Goal: Information Seeking & Learning: Check status

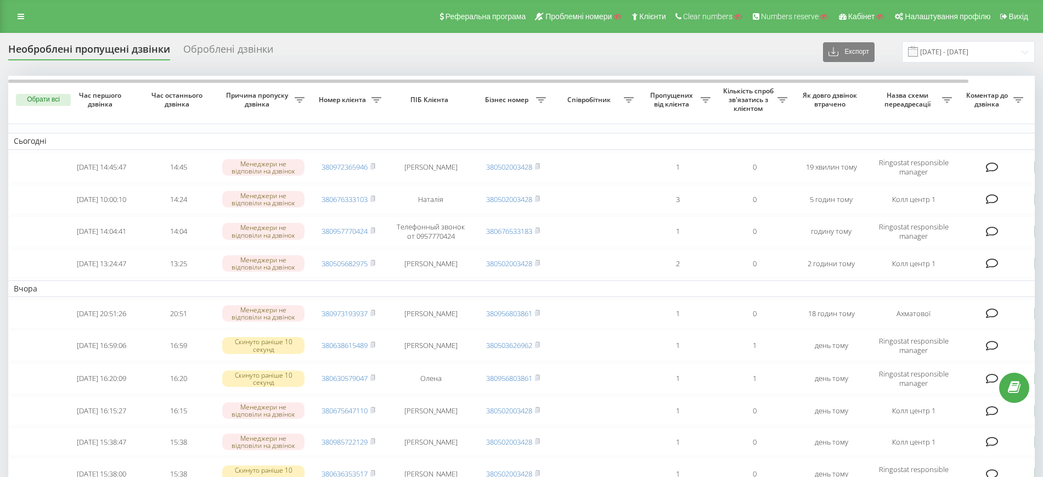
click at [304, 98] on icon at bounding box center [299, 99] width 10 height 5
click at [304, 99] on icon at bounding box center [299, 99] width 10 height 5
click at [640, 137] on div at bounding box center [622, 141] width 105 height 10
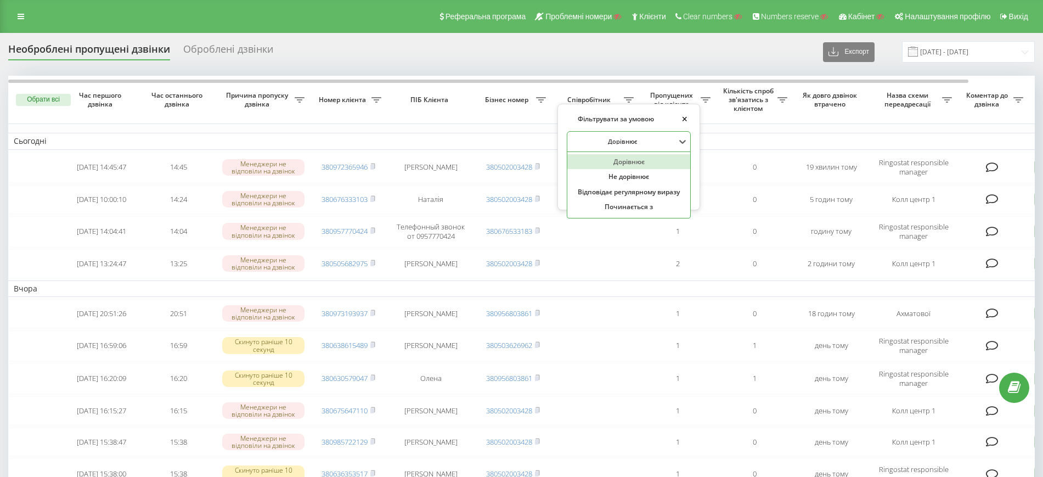
scroll to position [53, 0]
click at [691, 95] on span "Пропущених від клієнта" at bounding box center [672, 99] width 56 height 17
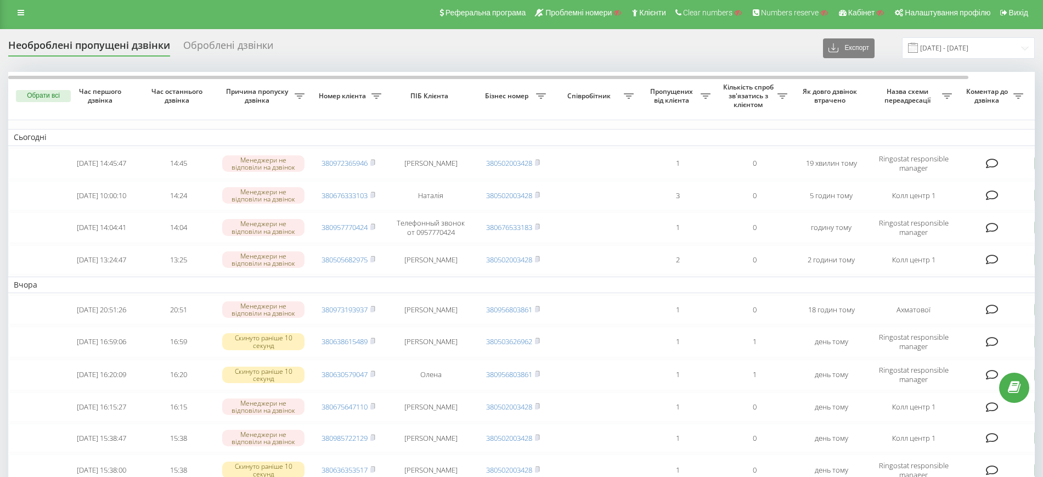
scroll to position [0, 0]
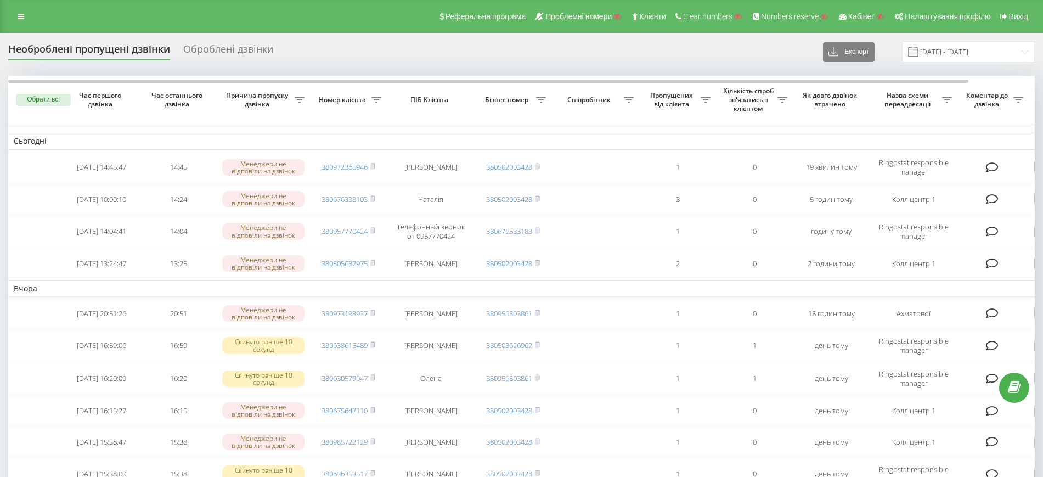
click at [304, 99] on icon at bounding box center [299, 99] width 10 height 5
click at [941, 140] on div at bounding box center [940, 141] width 105 height 10
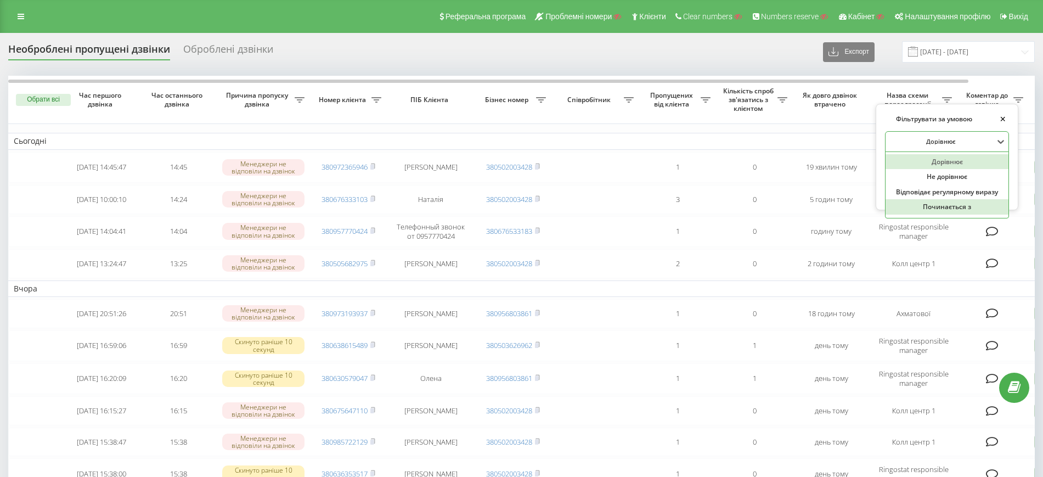
scroll to position [53, 0]
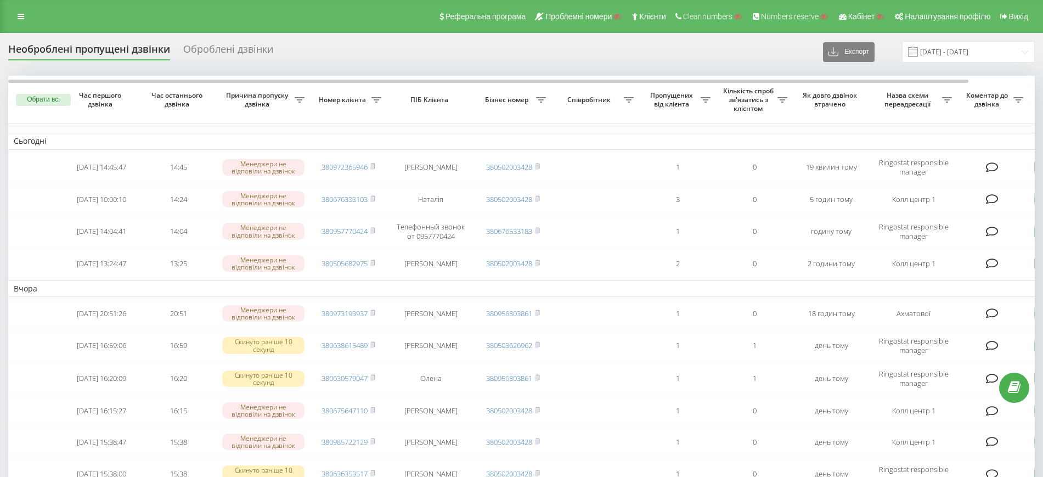
click at [1019, 103] on div "Коментар до дзвінка" at bounding box center [992, 99] width 60 height 17
click at [304, 100] on icon at bounding box center [299, 99] width 10 height 5
click at [304, 101] on icon at bounding box center [299, 99] width 10 height 5
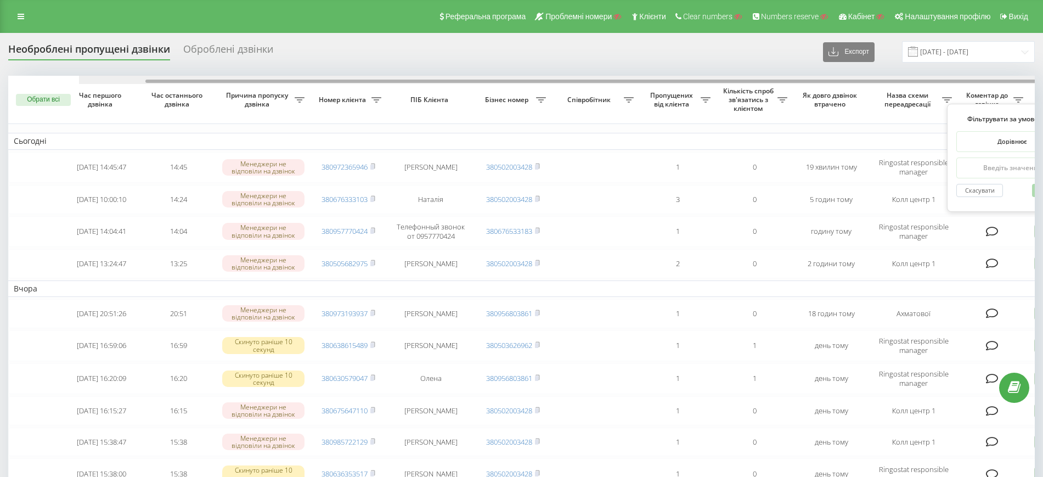
click at [840, 76] on div at bounding box center [592, 80] width 1026 height 8
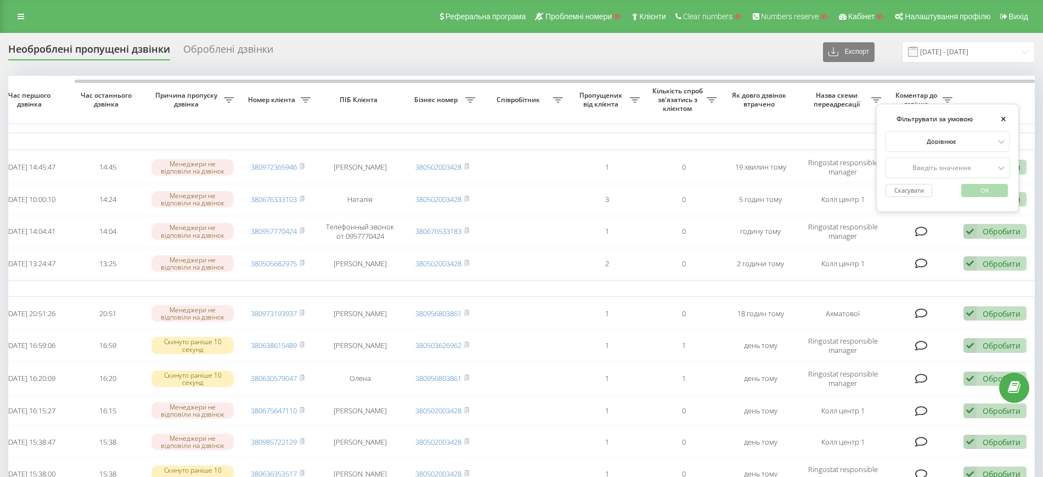
click at [1005, 118] on button "×" at bounding box center [1002, 119] width 13 height 13
drag, startPoint x: 808, startPoint y: 93, endPoint x: 860, endPoint y: 105, distance: 53.1
click at [860, 105] on span "Назва схеми переадресації" at bounding box center [837, 99] width 67 height 17
copy span "Назва схеми переадресації"
click at [597, 48] on div "Необроблені пропущені дзвінки Оброблені дзвінки Експорт .csv .xlsx 21.07.2025 -…" at bounding box center [521, 51] width 1026 height 21
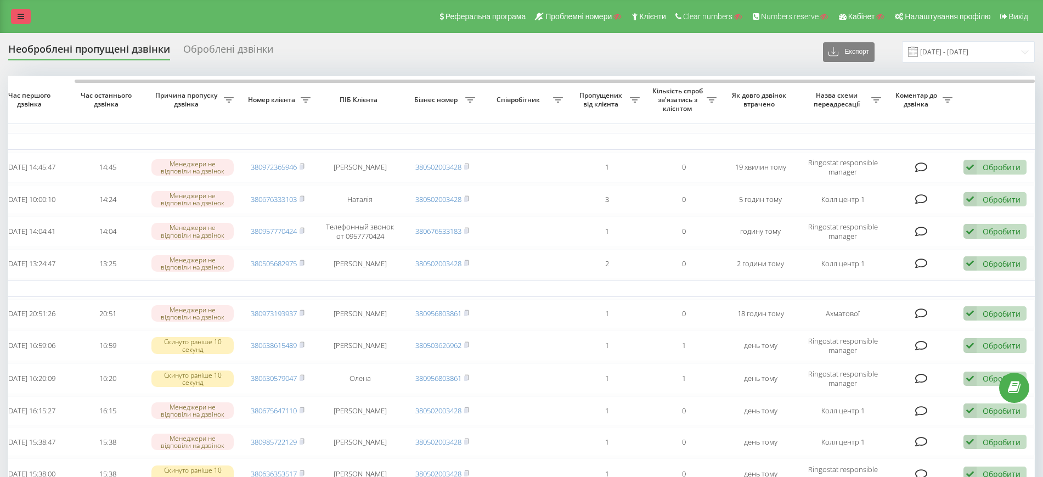
click at [22, 21] on link at bounding box center [21, 16] width 20 height 15
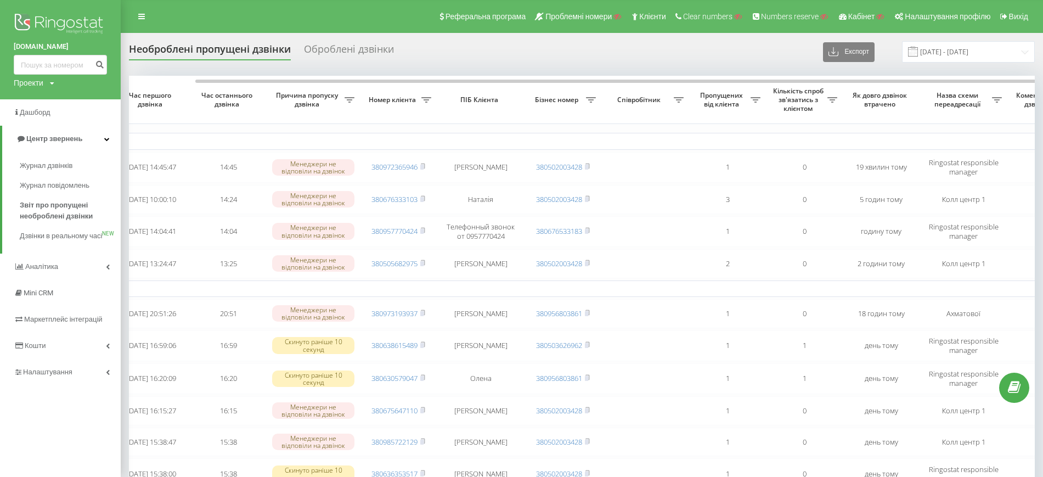
click at [354, 100] on icon at bounding box center [349, 99] width 10 height 5
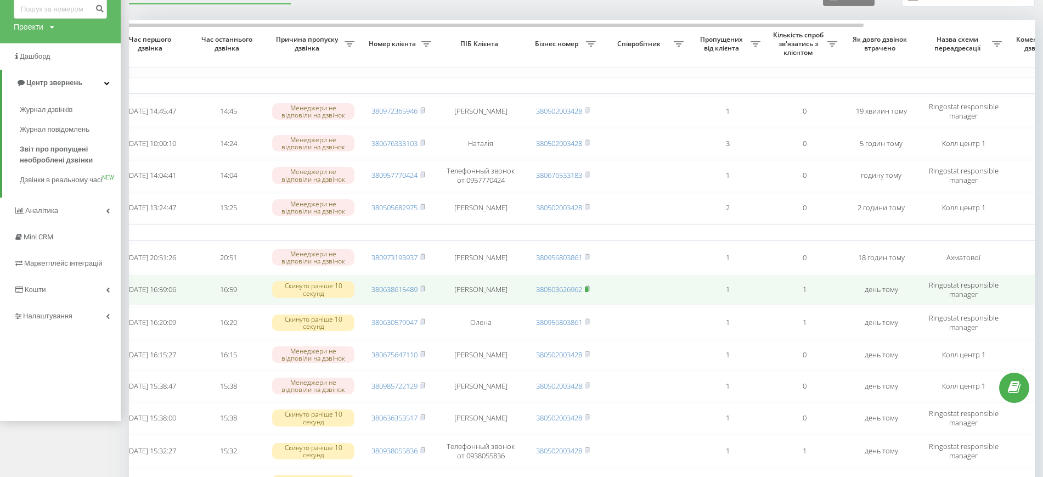
scroll to position [0, 0]
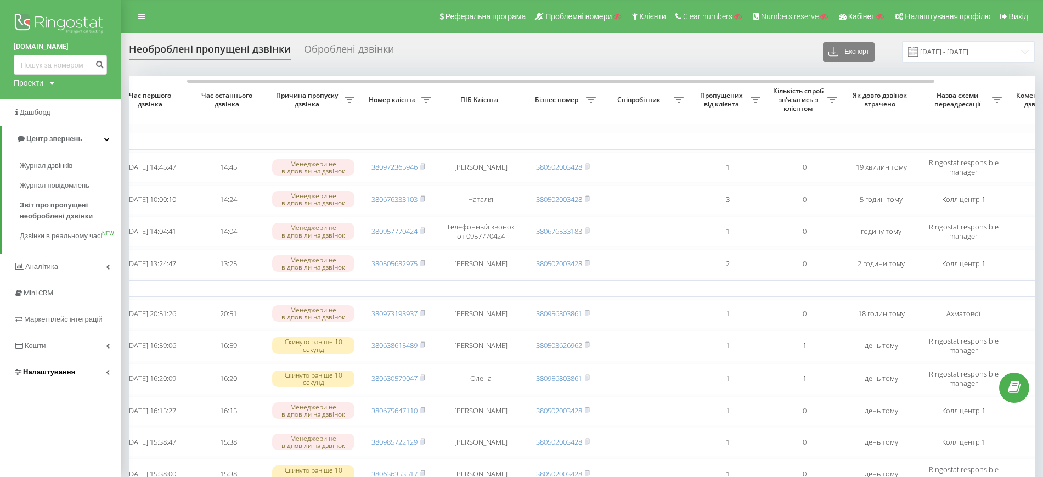
click at [61, 376] on span "Налаштування" at bounding box center [49, 371] width 52 height 8
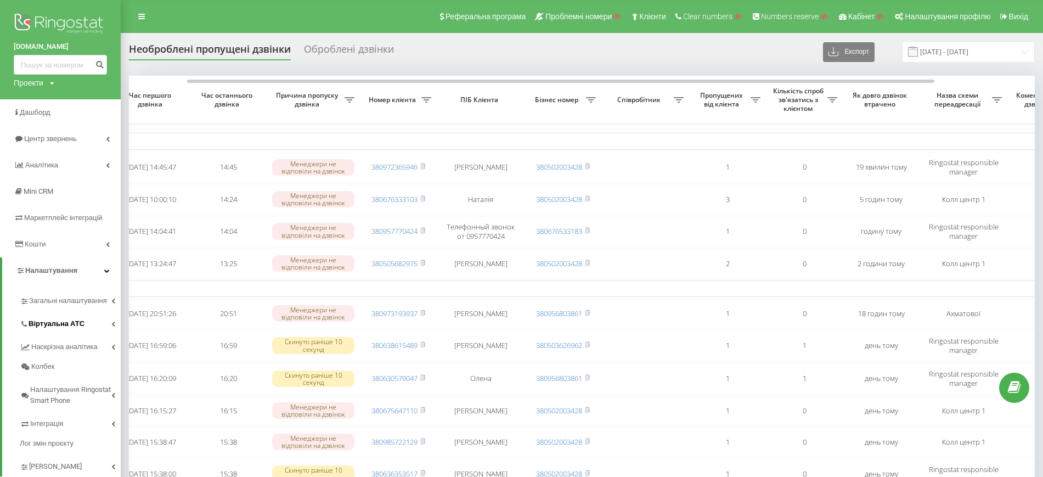
click at [60, 321] on span "Віртуальна АТС" at bounding box center [57, 323] width 56 height 11
click at [59, 354] on link "Переадресація" at bounding box center [77, 362] width 87 height 22
click at [579, 49] on div "Необроблені пропущені дзвінки Оброблені дзвінки Експорт .csv .xlsx 21.07.2025 -…" at bounding box center [581, 51] width 905 height 21
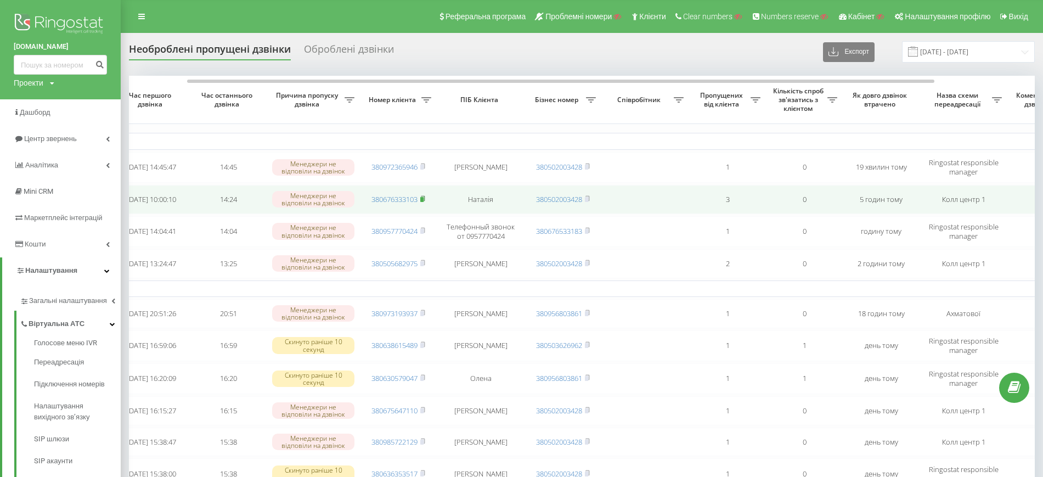
click at [425, 201] on icon at bounding box center [422, 198] width 5 height 7
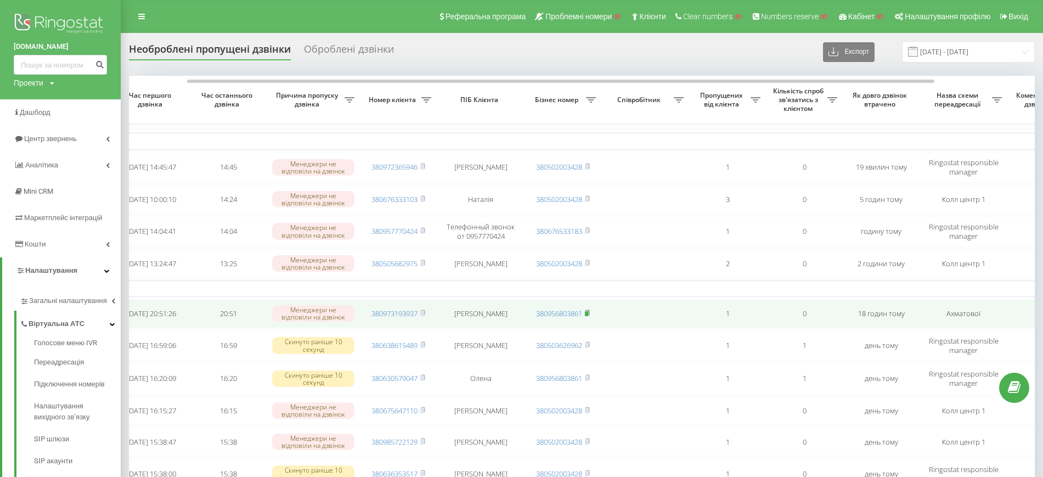
click at [589, 314] on icon at bounding box center [587, 312] width 4 height 5
click at [422, 316] on rect at bounding box center [421, 313] width 3 height 5
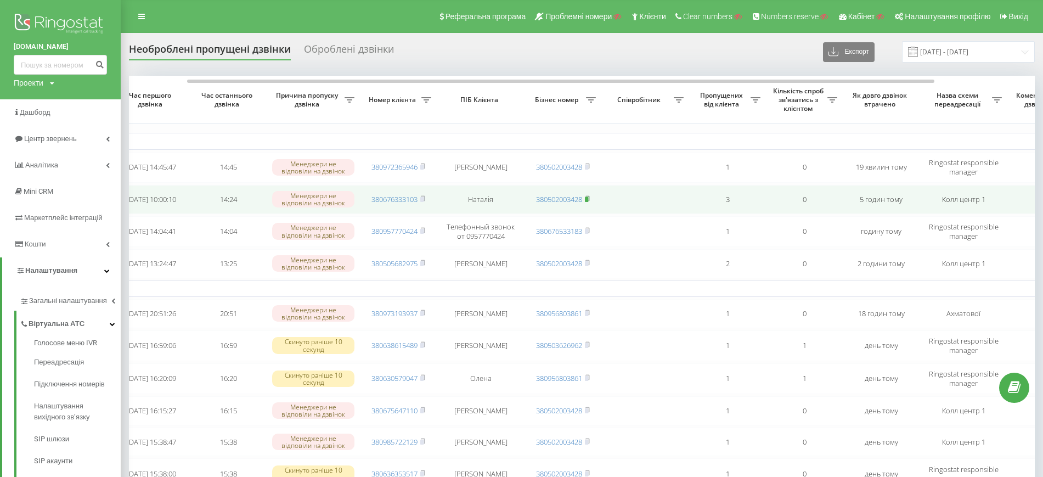
click at [589, 198] on icon at bounding box center [587, 198] width 4 height 5
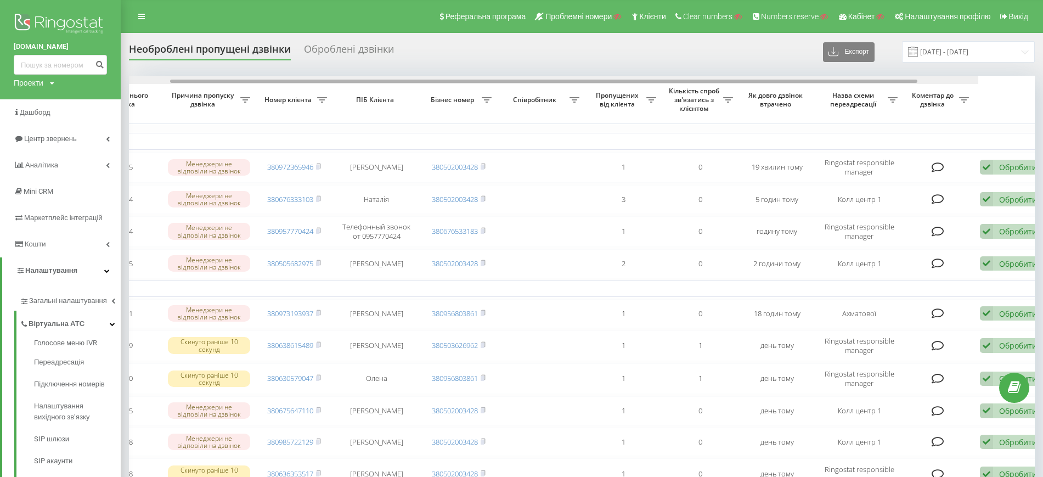
scroll to position [0, 191]
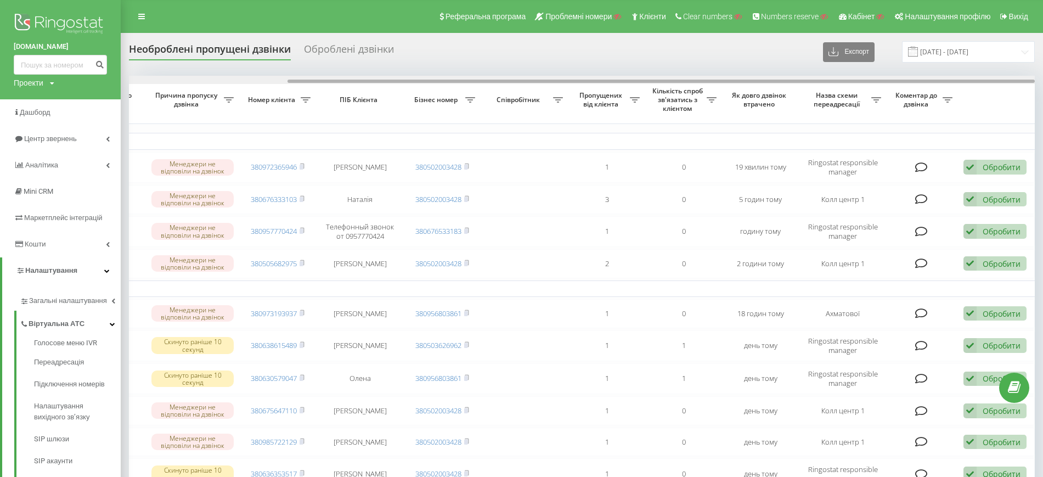
drag, startPoint x: 864, startPoint y: 80, endPoint x: 991, endPoint y: 93, distance: 127.9
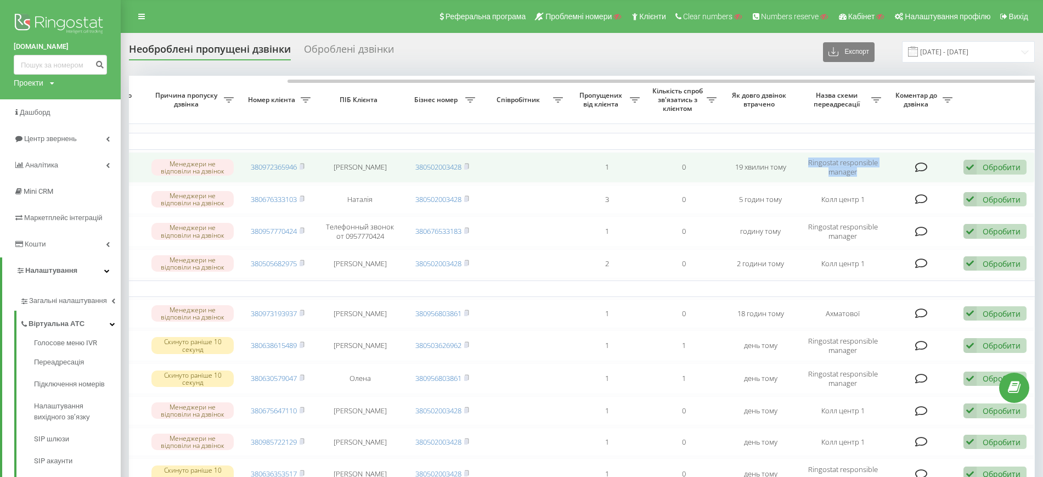
drag, startPoint x: 805, startPoint y: 158, endPoint x: 859, endPoint y: 172, distance: 55.5
click at [859, 172] on td "Ringostat responsible manager" at bounding box center [842, 167] width 88 height 31
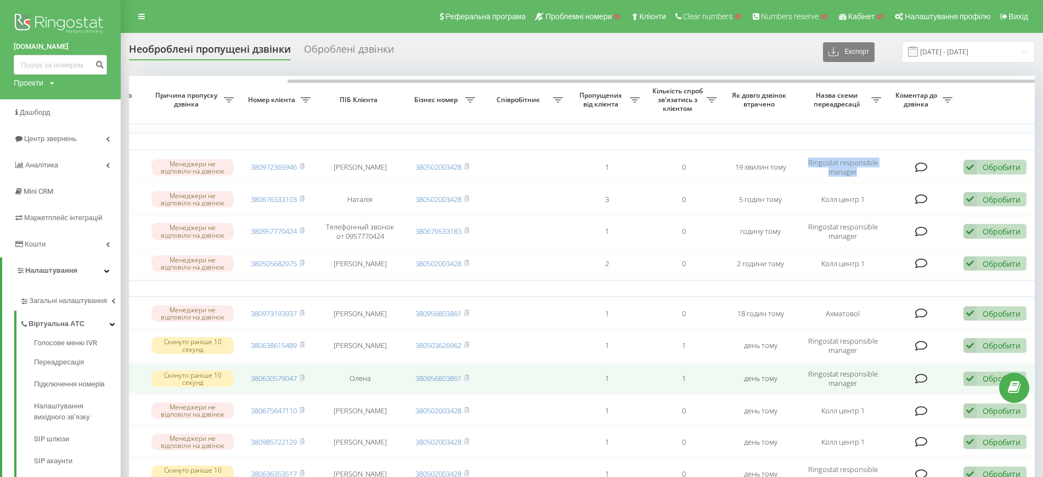
copy td "Ringostat responsible manager"
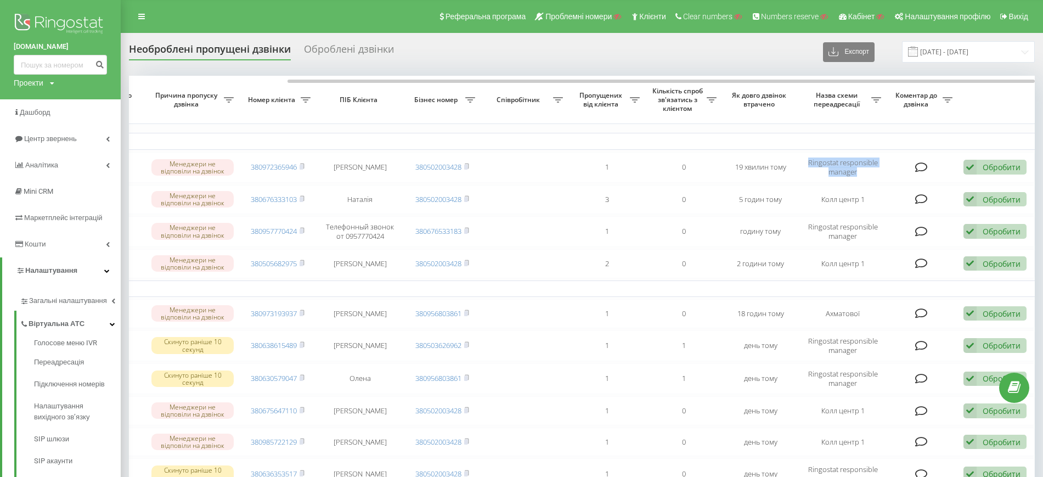
click at [674, 59] on div "Необроблені пропущені дзвінки Оброблені дзвінки Експорт .csv .xlsx 21.07.2025 -…" at bounding box center [581, 51] width 905 height 21
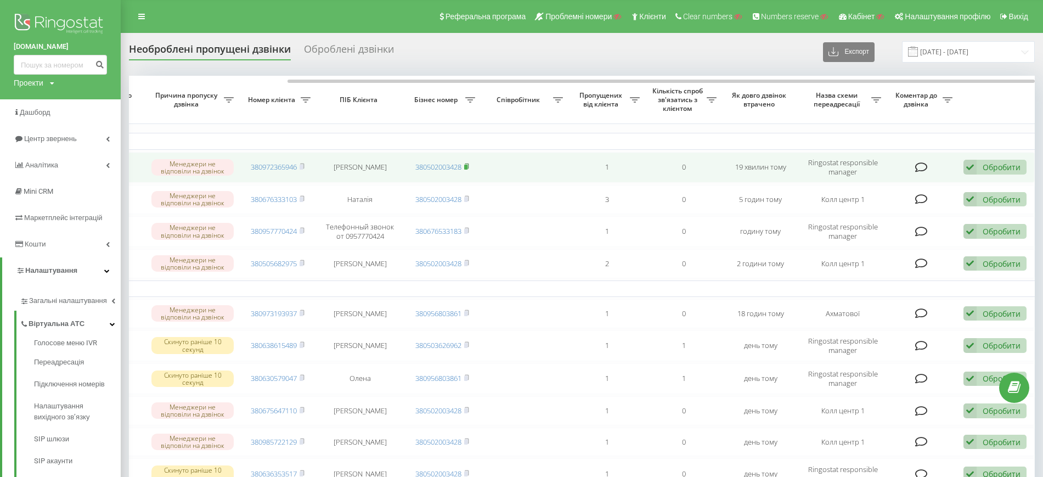
click at [469, 166] on icon at bounding box center [466, 166] width 5 height 7
click at [303, 165] on rect at bounding box center [300, 167] width 3 height 5
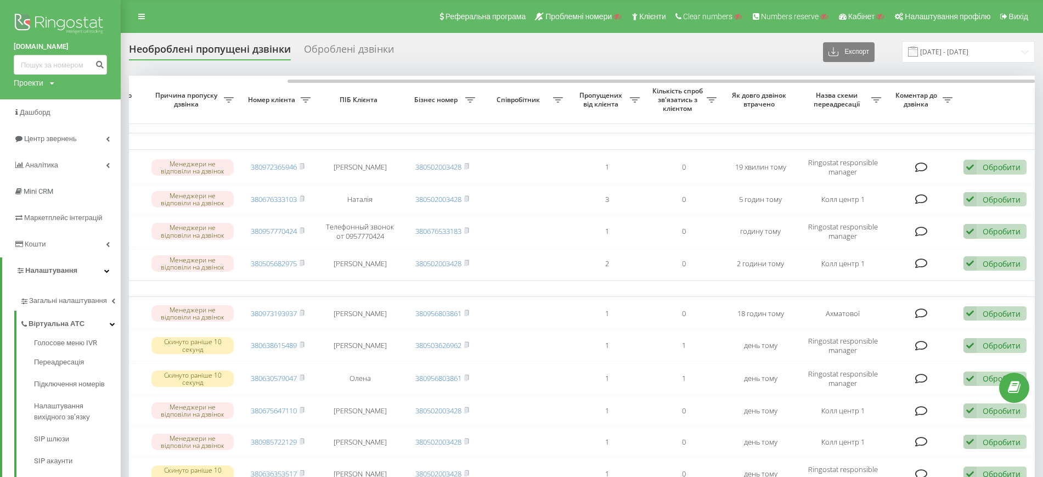
click at [144, 20] on link at bounding box center [142, 16] width 20 height 15
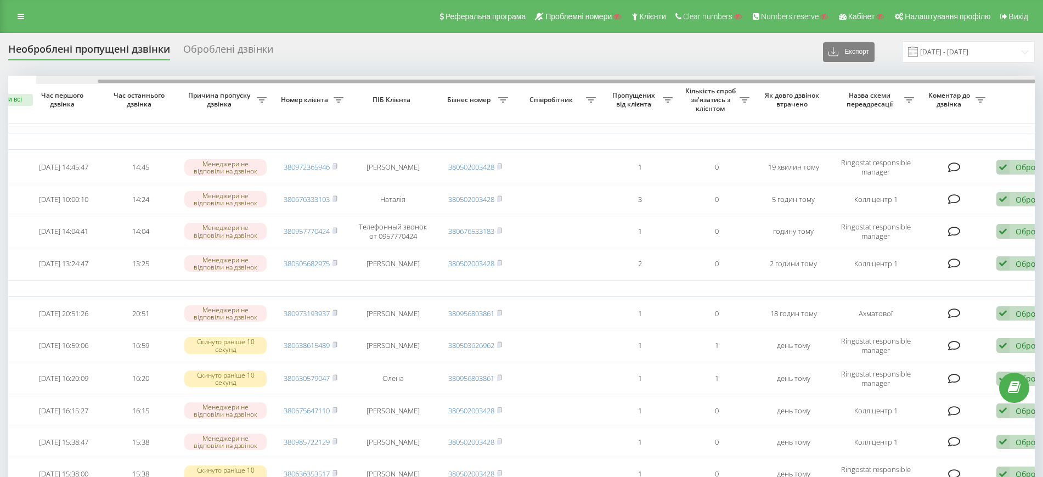
scroll to position [0, 0]
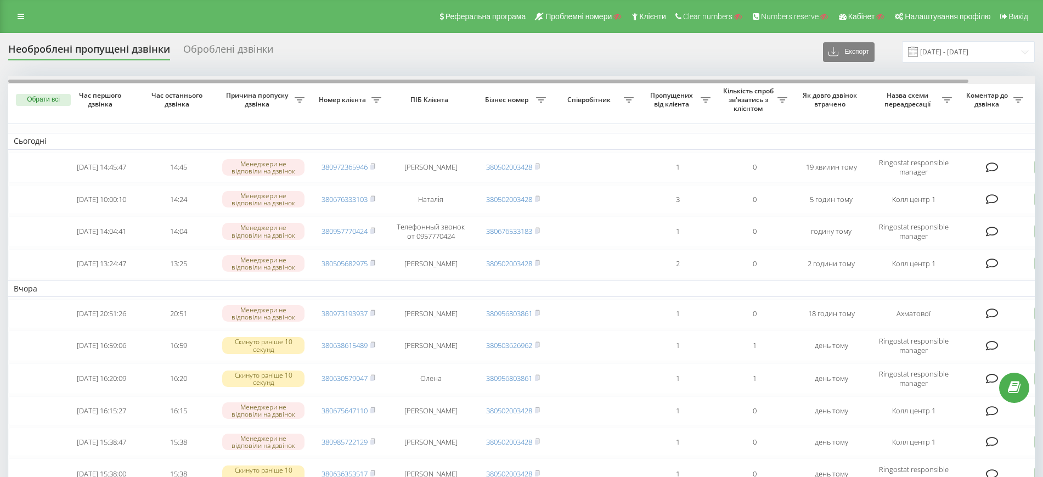
drag, startPoint x: 252, startPoint y: 81, endPoint x: 73, endPoint y: 93, distance: 179.2
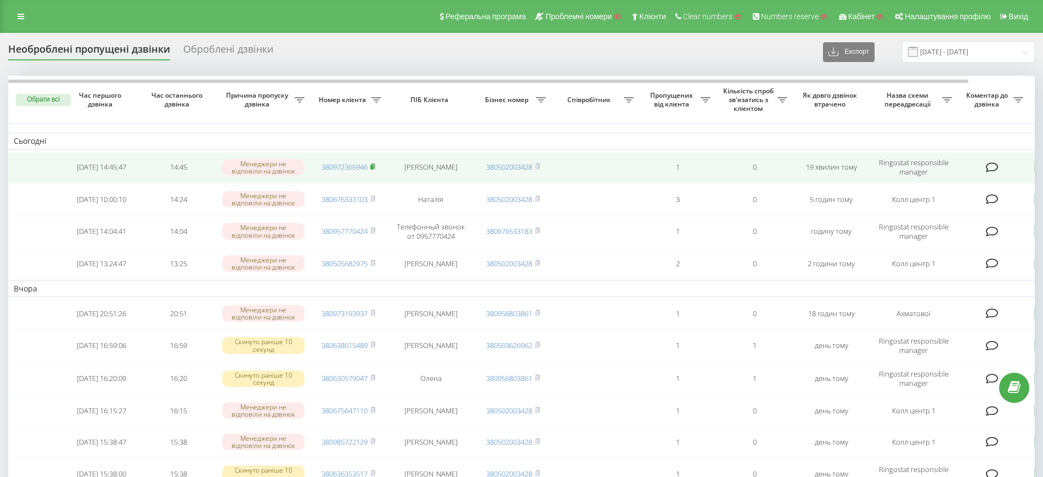
click at [373, 168] on rect at bounding box center [371, 167] width 3 height 5
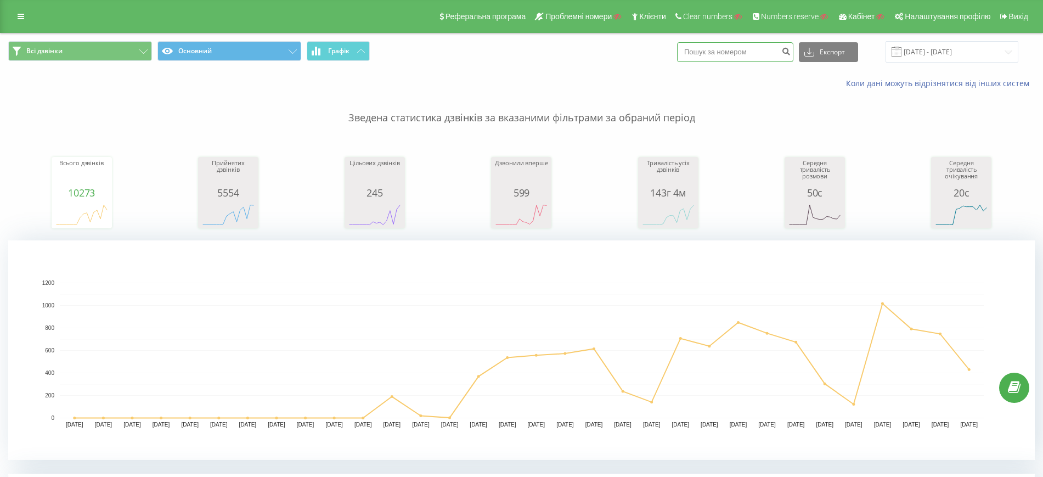
click at [736, 56] on input at bounding box center [735, 52] width 116 height 20
paste input "380676333103"
type input "380676333103"
click at [793, 52] on button "submit" at bounding box center [785, 52] width 15 height 20
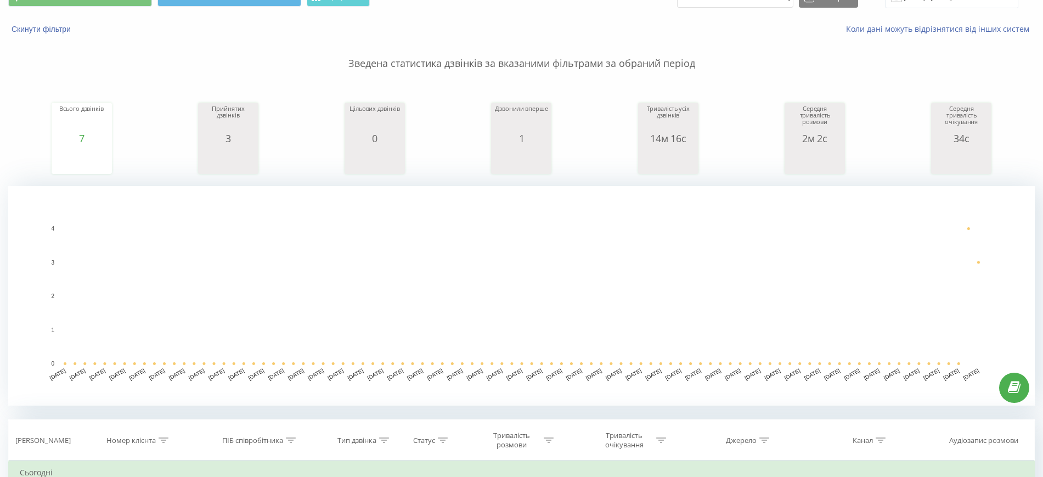
scroll to position [5, 0]
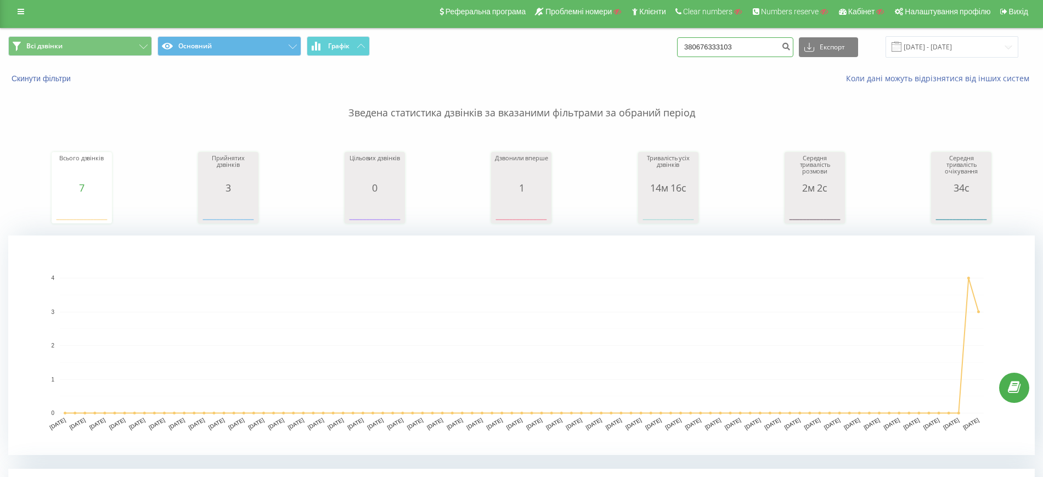
click at [754, 45] on input "380676333103" at bounding box center [735, 47] width 116 height 20
paste input "956803861"
type input "380956803861"
click at [790, 48] on icon "submit" at bounding box center [785, 45] width 9 height 7
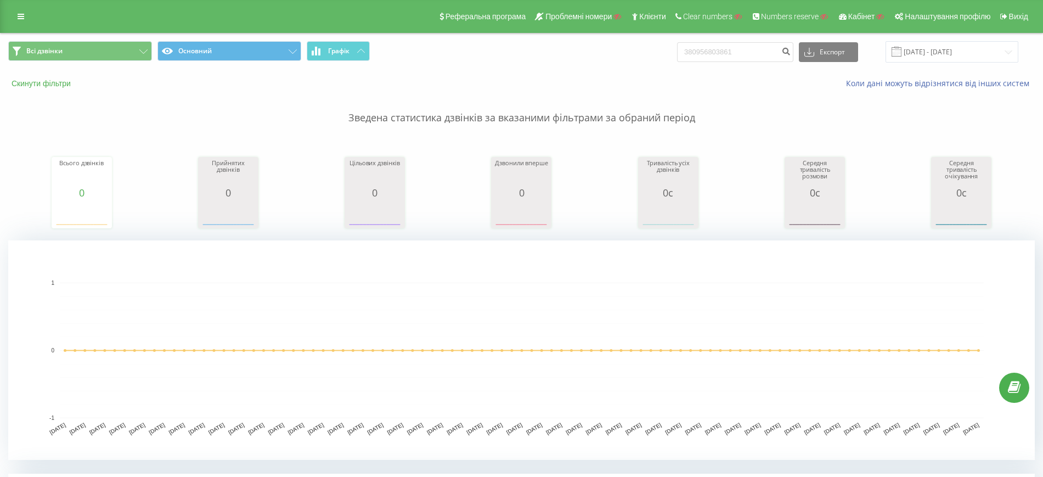
click at [45, 82] on button "Скинути фільтри" at bounding box center [42, 83] width 68 height 10
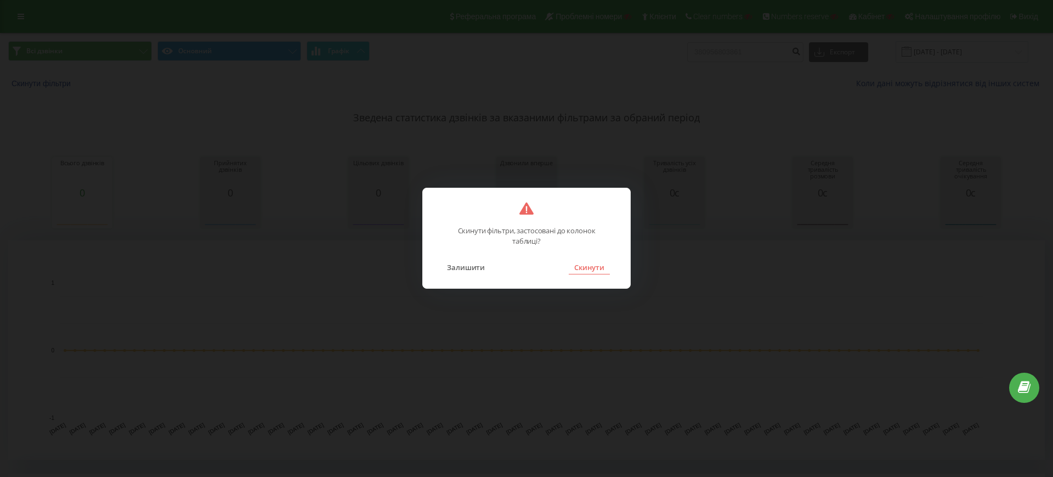
click at [595, 271] on button "Скинути" at bounding box center [589, 267] width 41 height 14
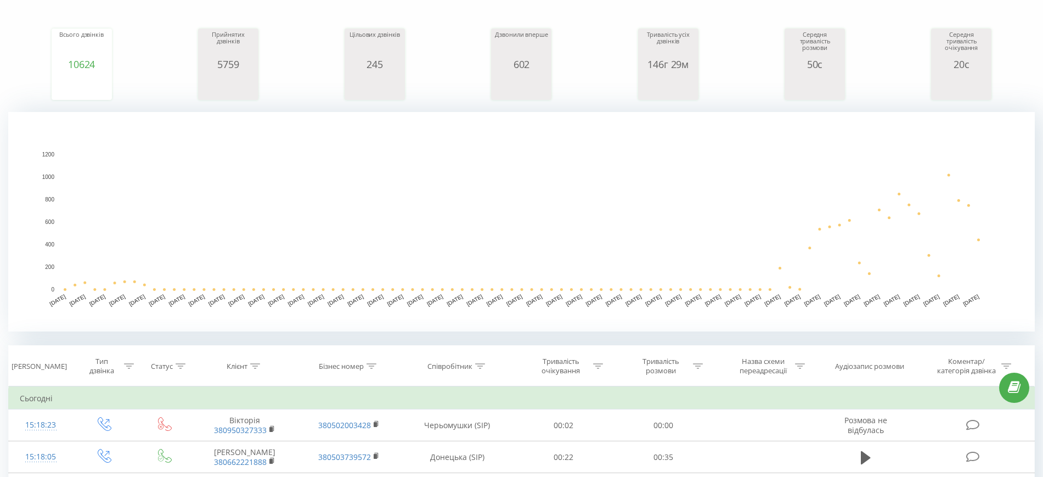
scroll to position [206, 0]
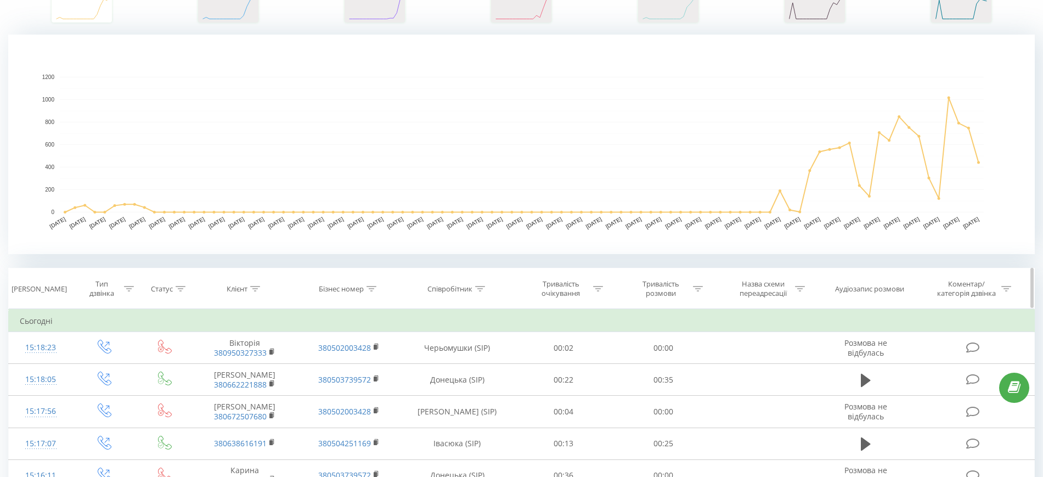
click at [376, 284] on div at bounding box center [371, 288] width 10 height 9
click at [360, 365] on input "text" at bounding box center [349, 367] width 97 height 19
paste input "380956803861"
type input "380956803861"
click at [376, 386] on span "OK" at bounding box center [372, 388] width 31 height 17
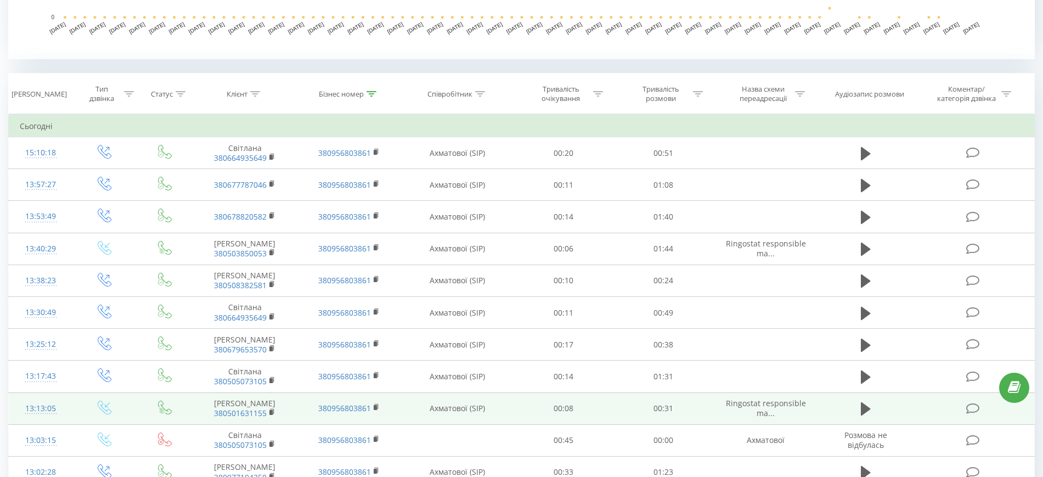
scroll to position [343, 0]
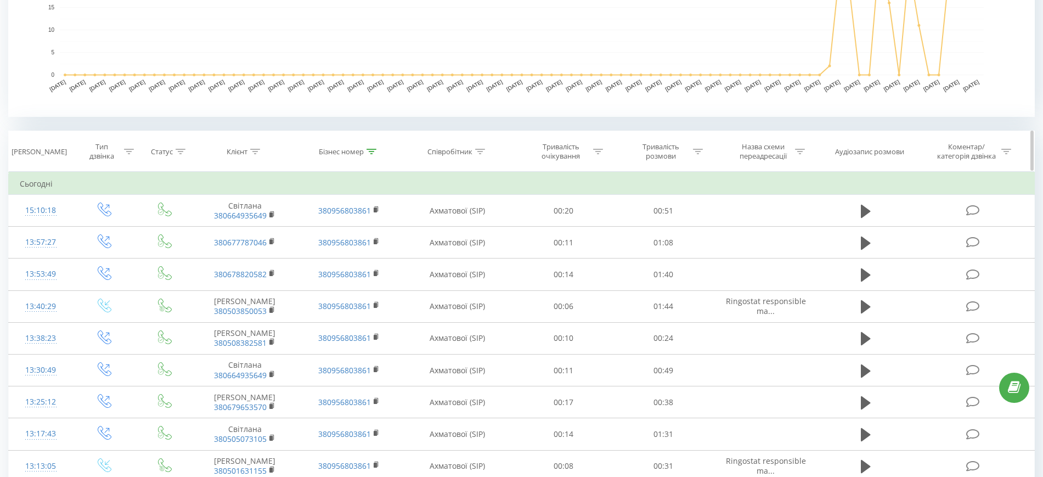
click at [375, 154] on div at bounding box center [371, 151] width 10 height 9
click at [324, 245] on button "Скасувати" at bounding box center [324, 252] width 47 height 14
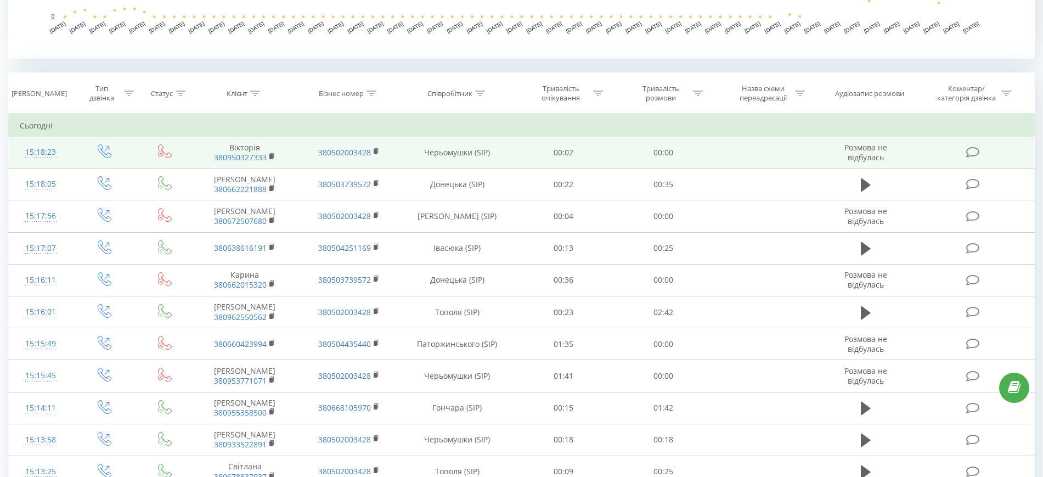
scroll to position [360, 0]
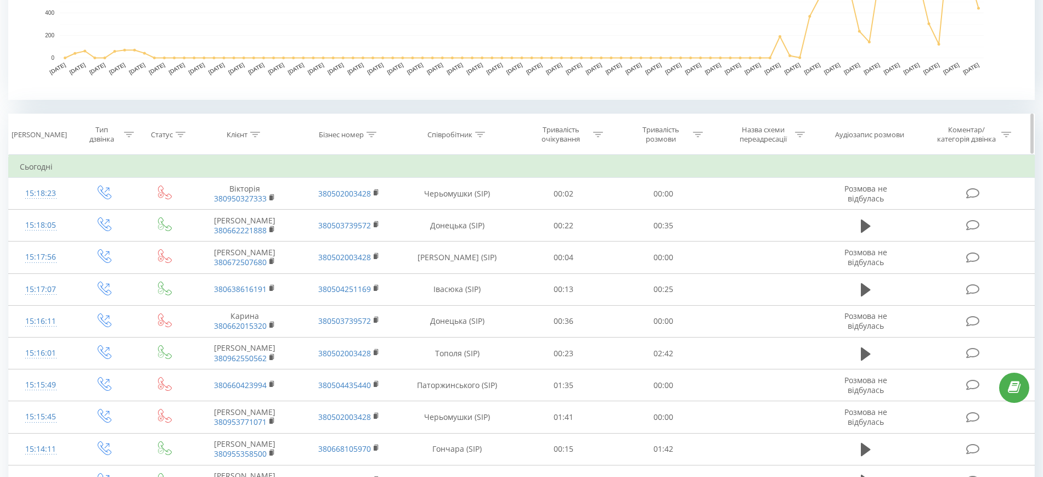
click at [257, 132] on icon at bounding box center [255, 134] width 10 height 5
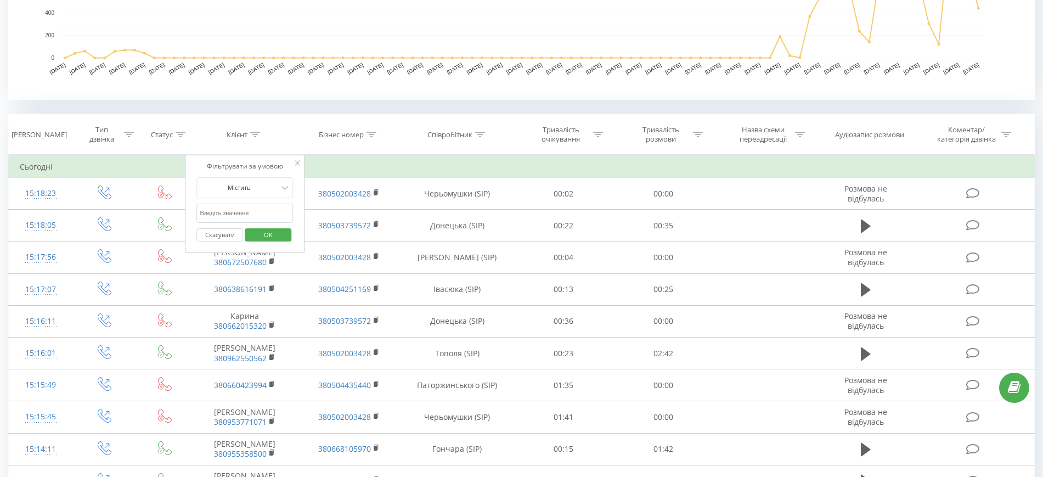
click at [256, 207] on input "text" at bounding box center [245, 212] width 97 height 19
paste input "380973193937"
click at [263, 228] on span "OK" at bounding box center [268, 234] width 31 height 17
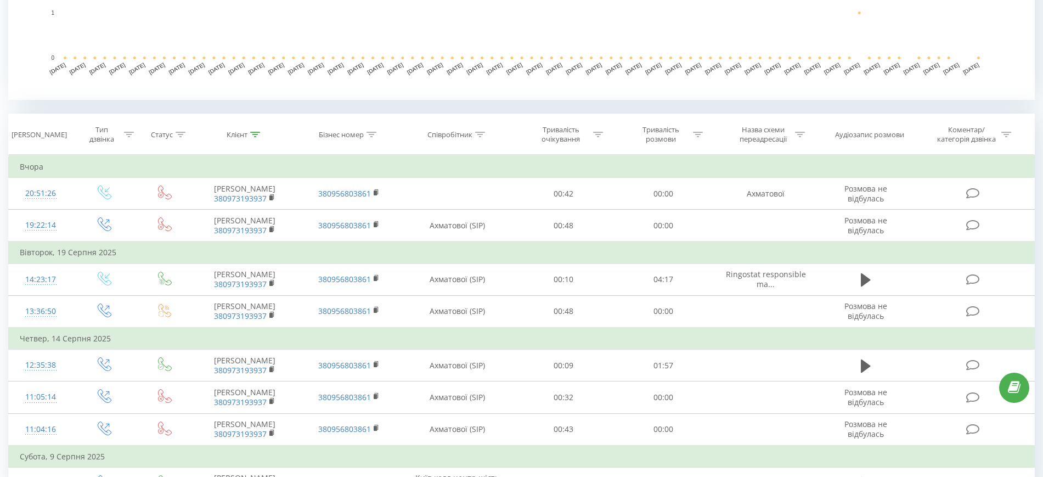
scroll to position [423, 0]
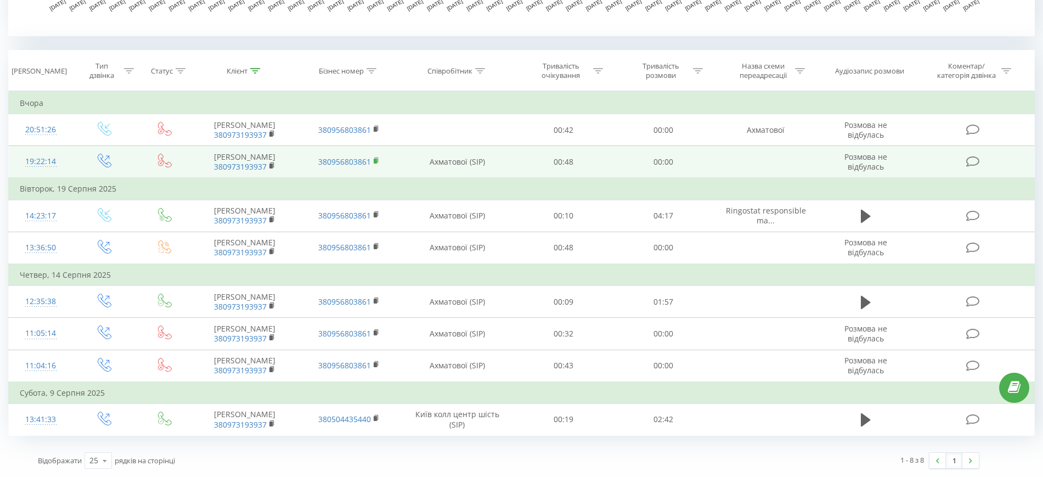
click at [374, 161] on rect at bounding box center [374, 160] width 3 height 5
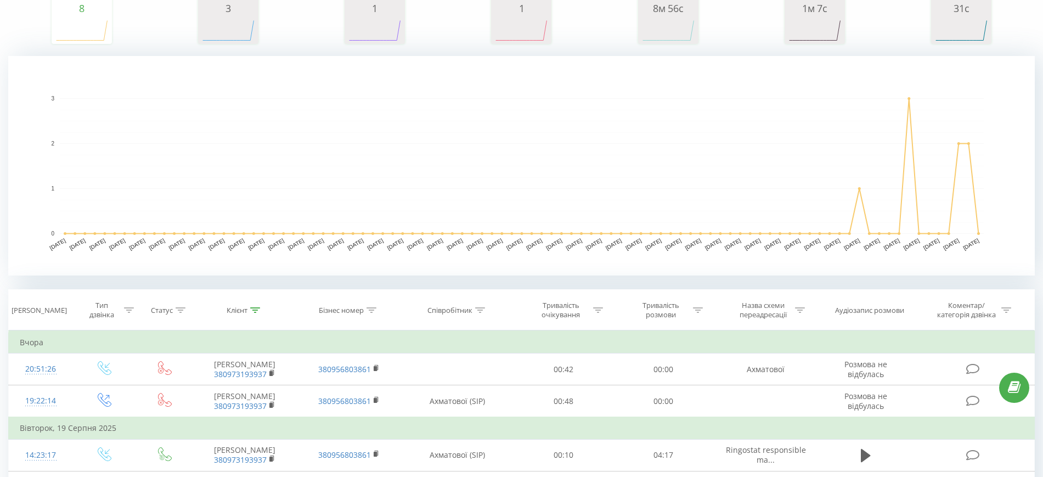
scroll to position [218, 0]
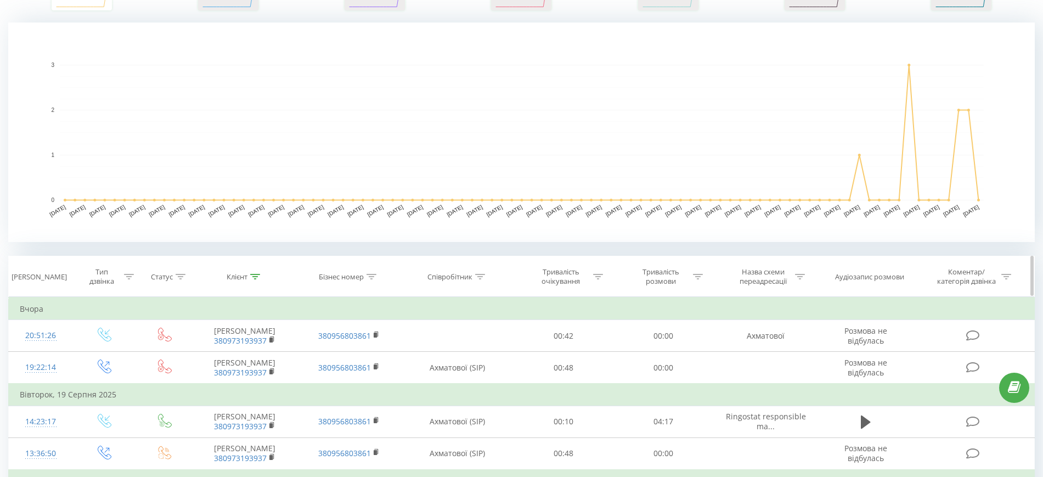
click at [370, 276] on icon at bounding box center [371, 276] width 10 height 5
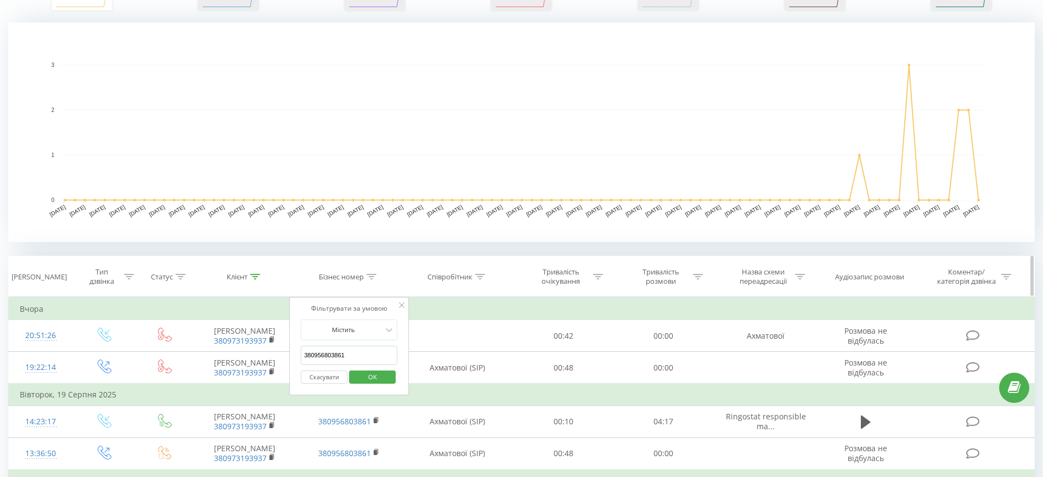
click at [260, 275] on icon at bounding box center [255, 276] width 10 height 5
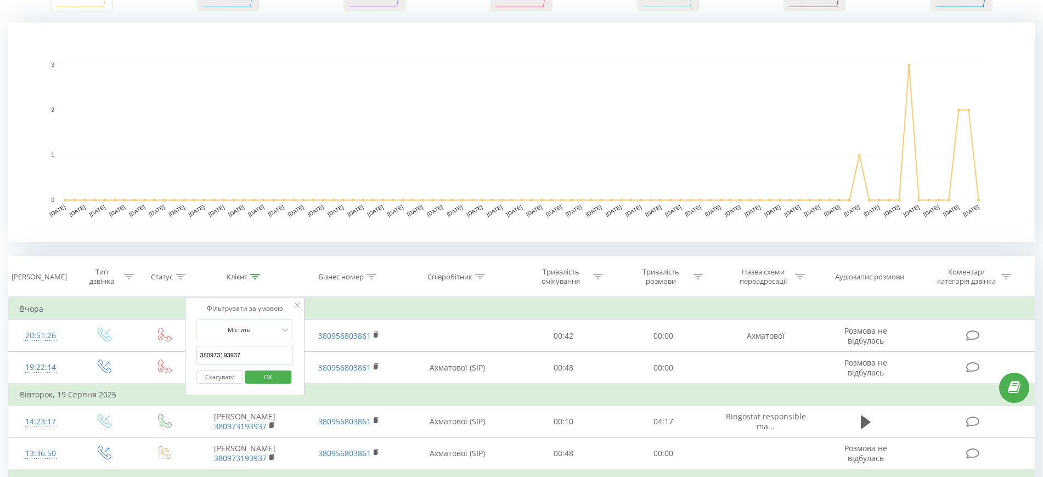
click at [247, 350] on input "380973193937" at bounding box center [245, 354] width 97 height 19
paste input "2365946"
type input "380972365946"
click at [276, 373] on span "OK" at bounding box center [268, 376] width 31 height 17
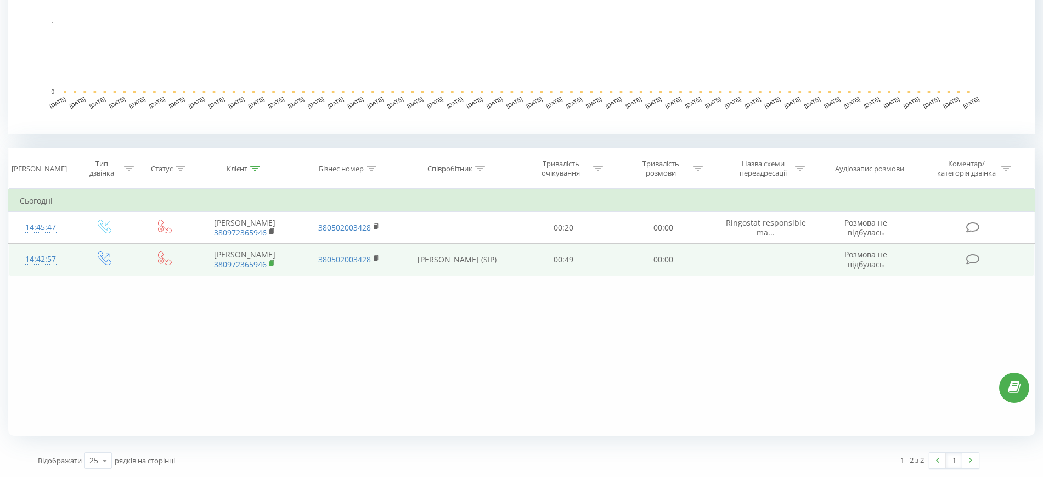
scroll to position [257, 0]
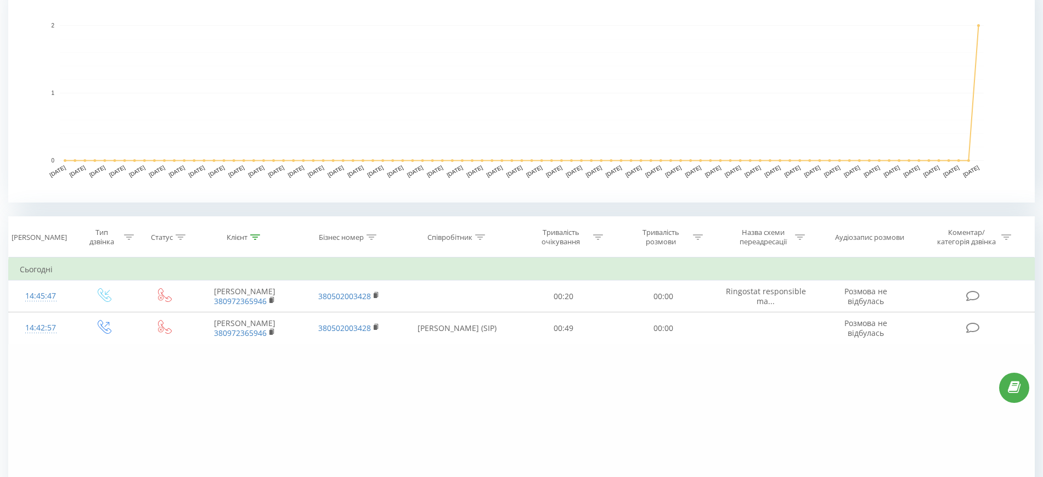
click at [653, 375] on div "Фільтрувати за умовою Дорівнює Введіть значення Скасувати OK Фільтрувати за умо…" at bounding box center [521, 380] width 1026 height 247
click at [259, 233] on div at bounding box center [255, 237] width 10 height 9
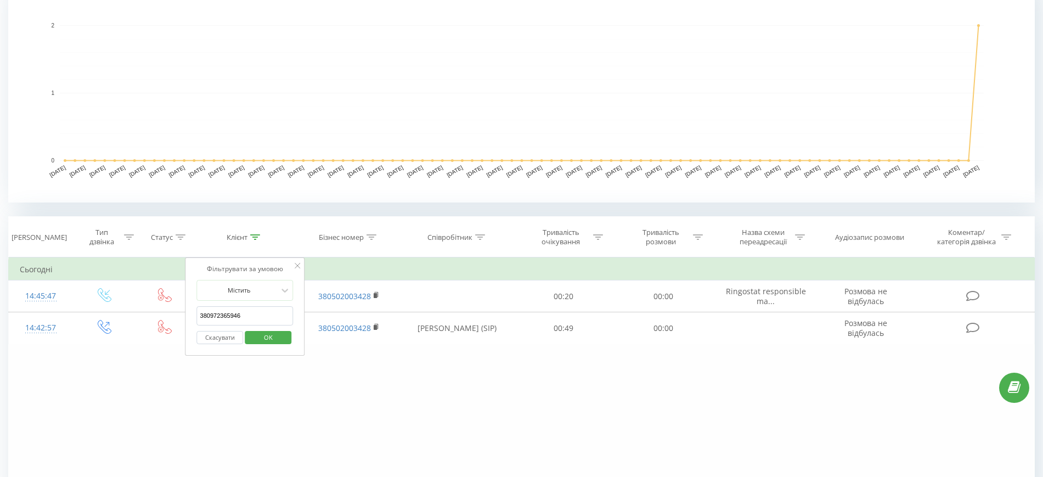
click at [261, 311] on input "380972365946" at bounding box center [245, 315] width 97 height 19
click at [262, 299] on div "Містить" at bounding box center [245, 290] width 97 height 21
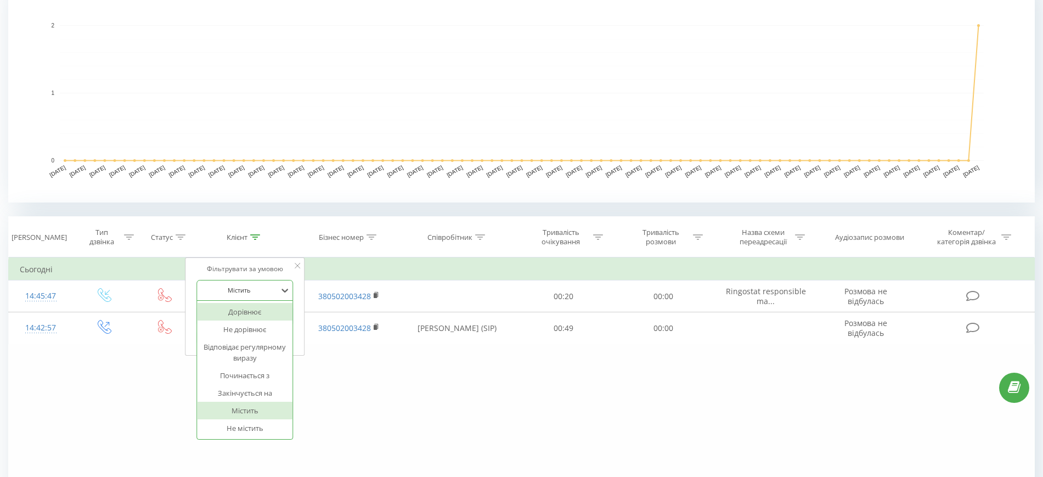
click at [350, 402] on div "Фільтрувати за умовою Дорівнює Введіть значення Скасувати OK Фільтрувати за умо…" at bounding box center [521, 380] width 1026 height 247
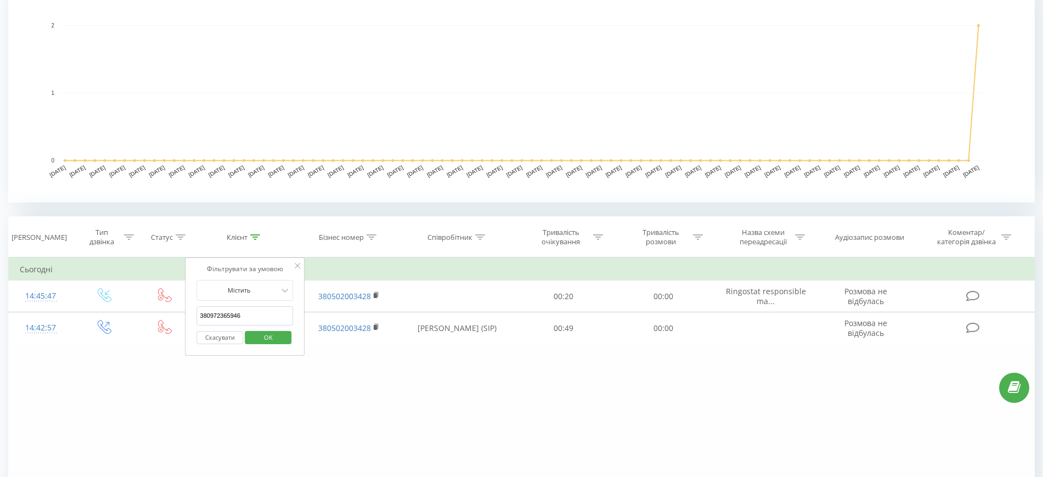
click at [252, 312] on input "380972365946" at bounding box center [245, 315] width 97 height 19
click at [228, 337] on button "Скасувати" at bounding box center [220, 338] width 47 height 14
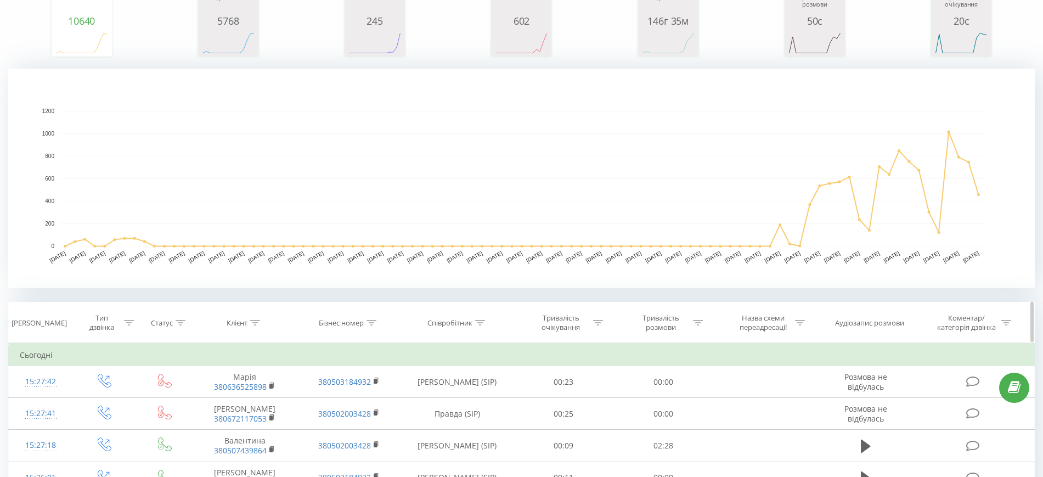
click at [257, 320] on icon at bounding box center [255, 322] width 10 height 5
click at [241, 400] on input "380972365946" at bounding box center [245, 401] width 97 height 19
paste input "380972365946"
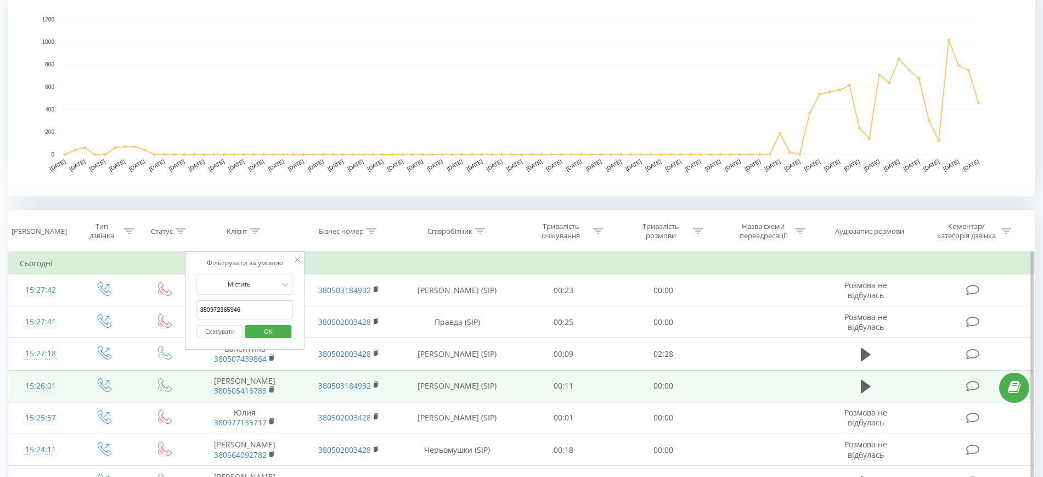
scroll to position [240, 0]
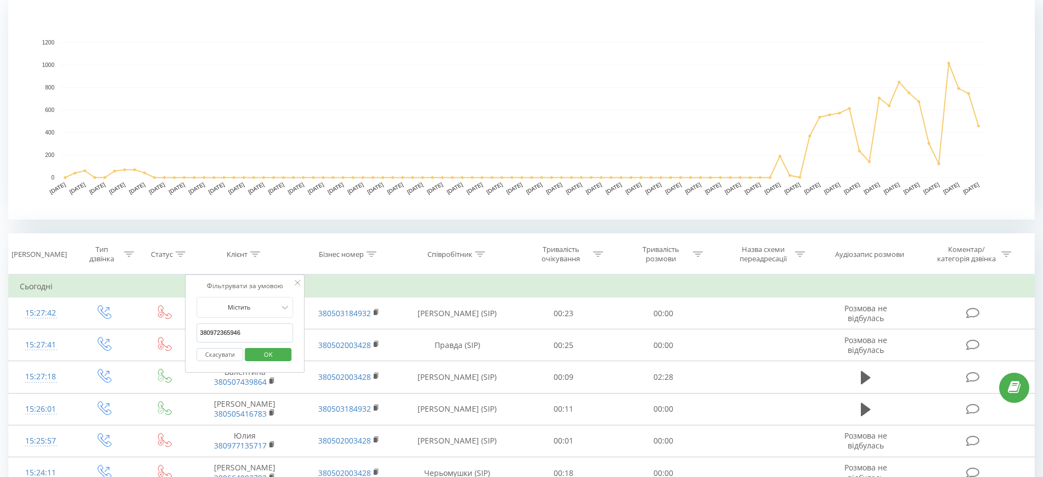
type input "380972365946"
click at [639, 214] on rect "A chart." at bounding box center [521, 109] width 1026 height 219
click at [247, 334] on input "380972365946" at bounding box center [245, 332] width 97 height 19
click at [267, 351] on span "OK" at bounding box center [268, 353] width 31 height 17
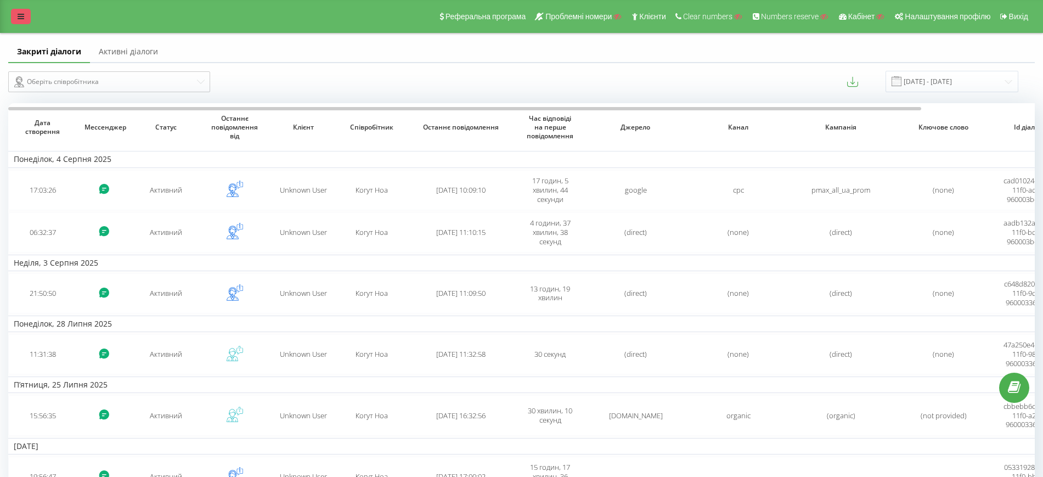
click at [26, 18] on link at bounding box center [21, 16] width 20 height 15
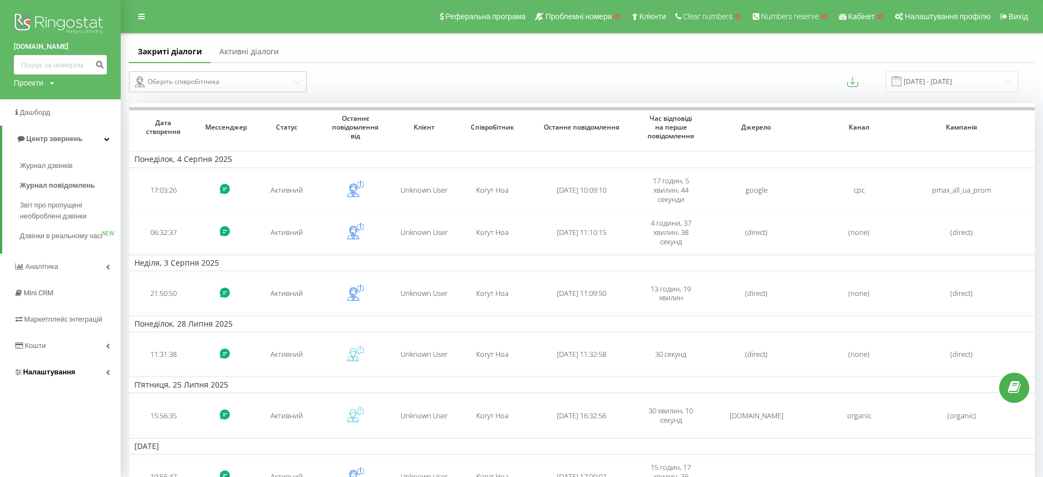
click at [56, 377] on span "Налаштування" at bounding box center [44, 371] width 61 height 11
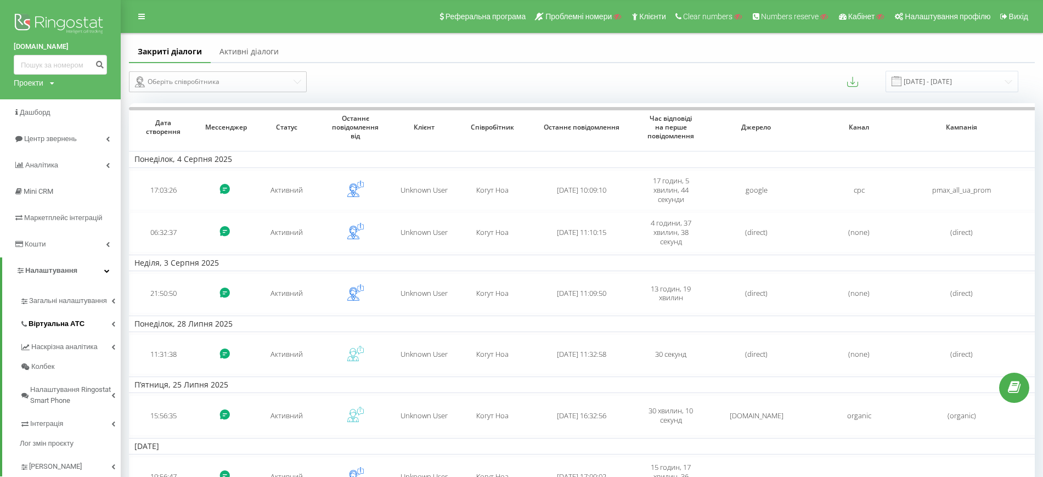
click at [46, 328] on span "Віртуальна АТС" at bounding box center [57, 323] width 56 height 11
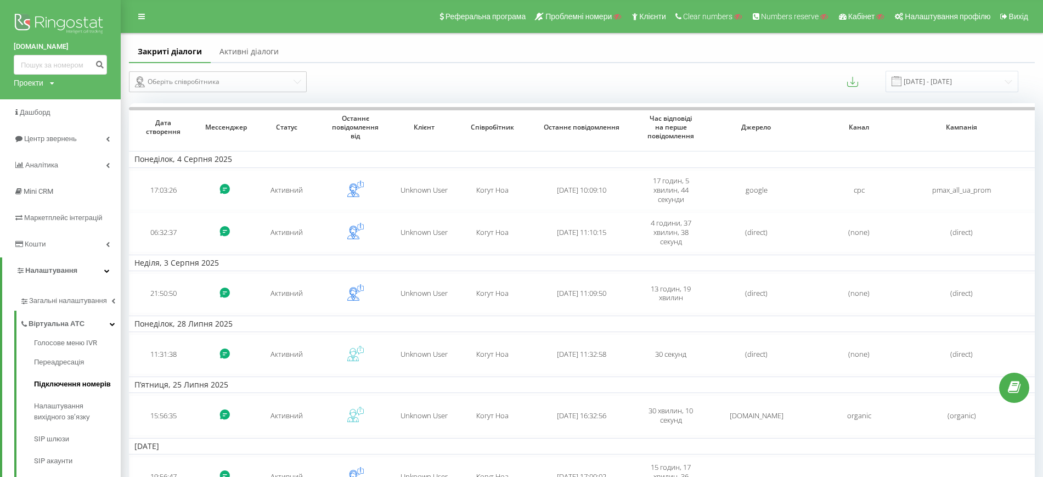
click at [57, 383] on span "Підключення номерів" at bounding box center [72, 383] width 77 height 11
click at [247, 49] on link "Активні діалоги" at bounding box center [249, 52] width 77 height 22
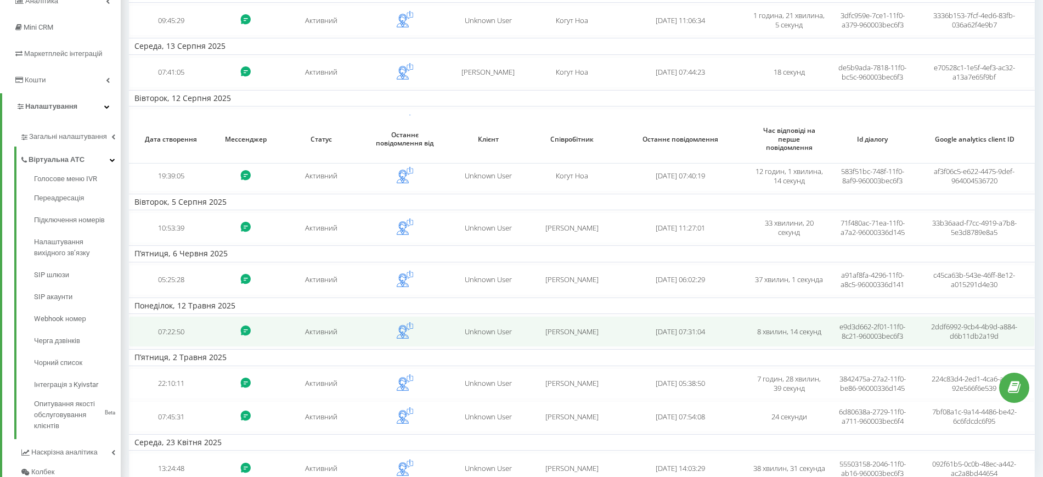
scroll to position [297, 0]
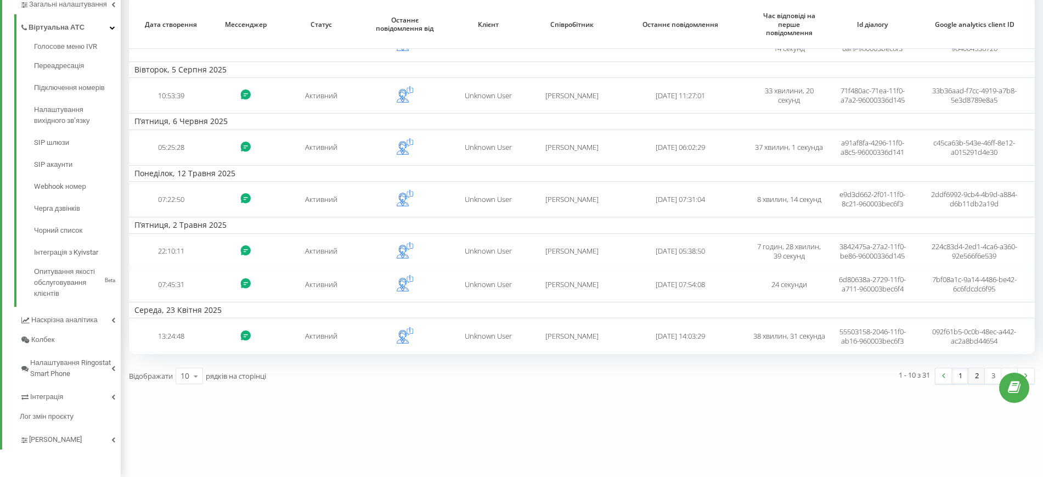
click at [977, 381] on link "2" at bounding box center [976, 375] width 16 height 15
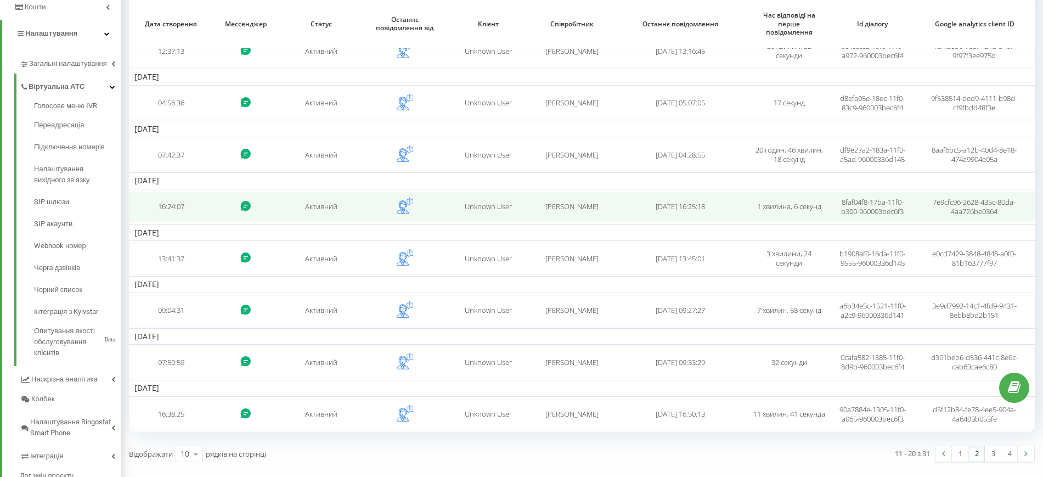
scroll to position [297, 0]
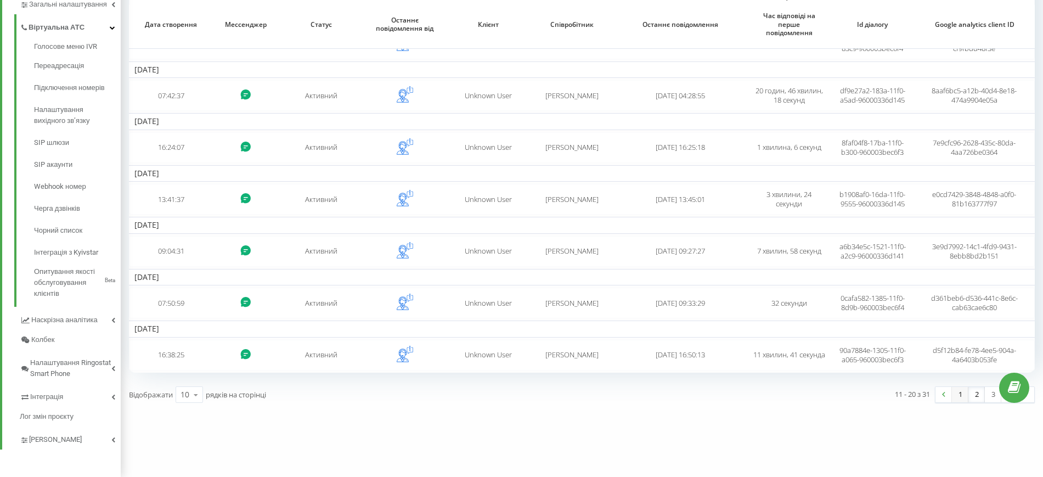
click at [961, 395] on link "1" at bounding box center [959, 394] width 16 height 15
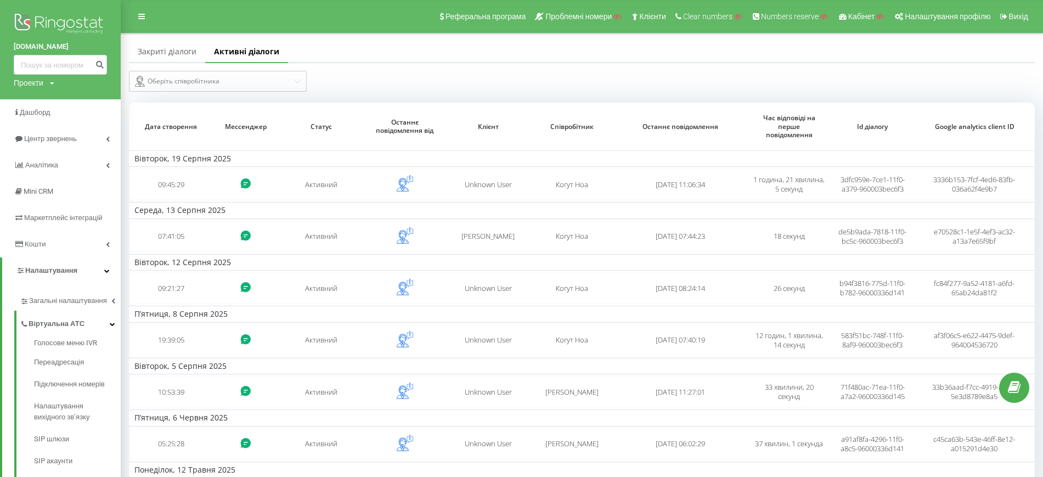
click at [166, 34] on div "Закриті діалоги Активні діалоги Оберіть співробітника Дата створення Мессенджер…" at bounding box center [521, 360] width 1043 height 655
click at [172, 48] on link "Закриті діалоги" at bounding box center [167, 52] width 76 height 22
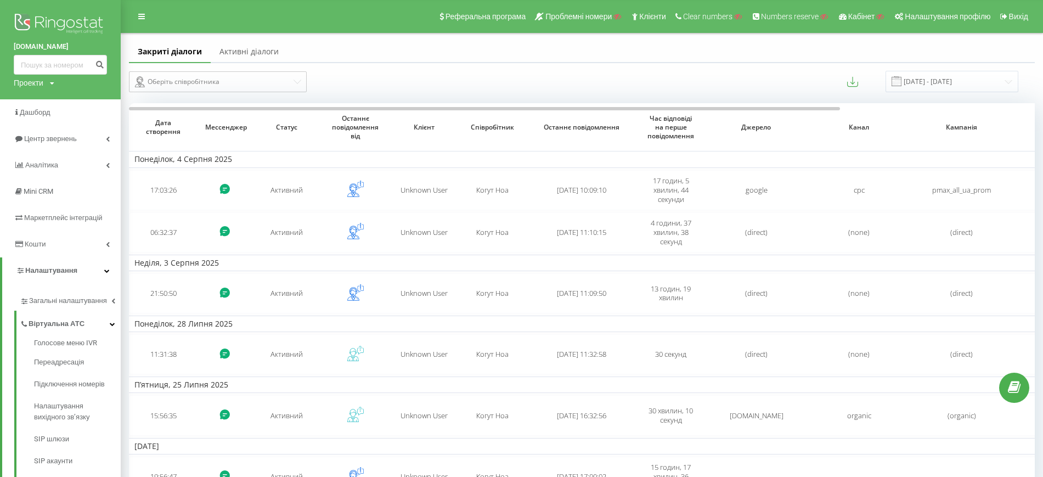
click at [247, 46] on link "Активні діалоги" at bounding box center [249, 52] width 77 height 22
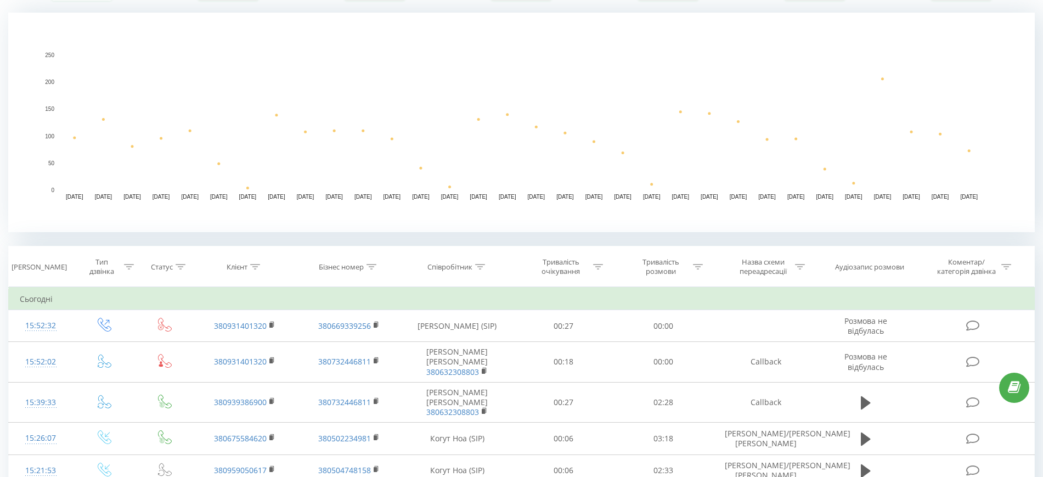
scroll to position [411, 0]
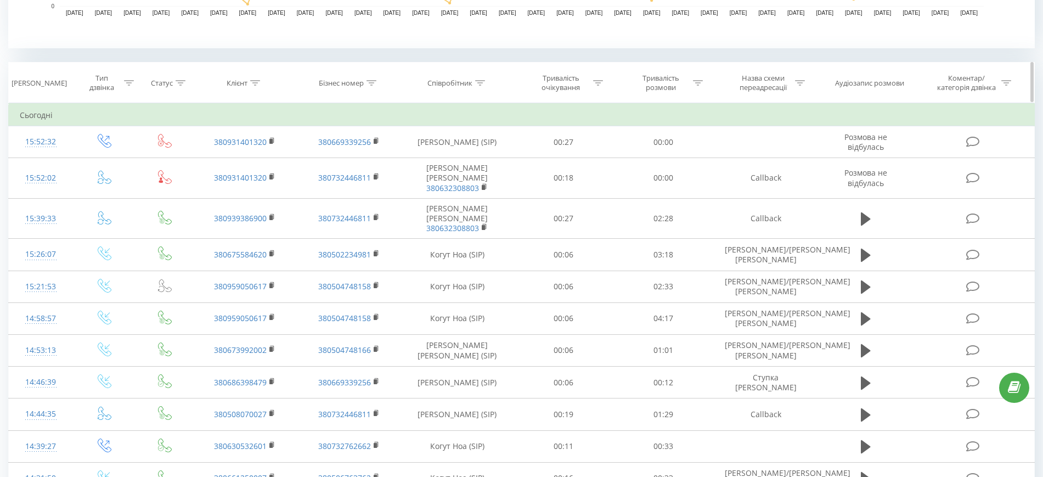
click at [480, 84] on icon at bounding box center [480, 82] width 10 height 5
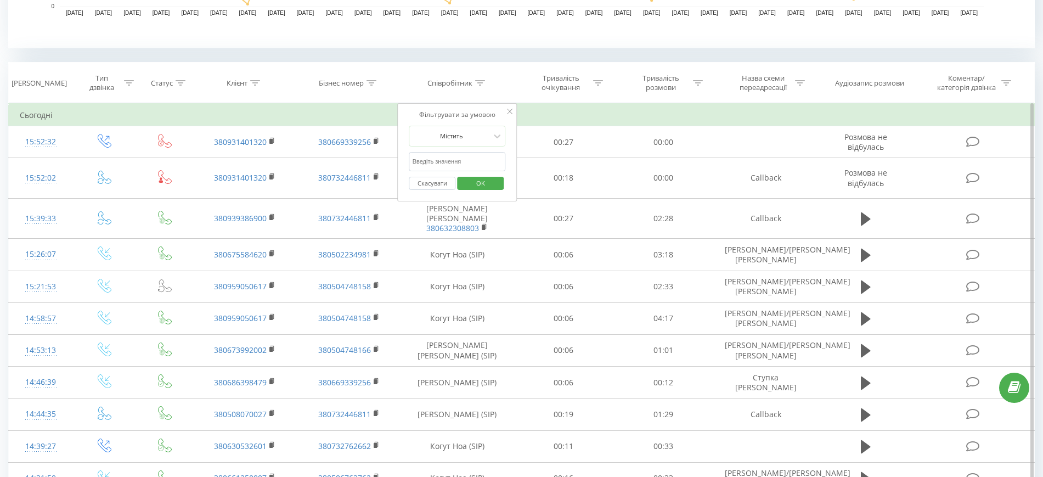
click at [460, 158] on input "text" at bounding box center [457, 161] width 97 height 19
paste input "380732762662"
type input "380732762662"
drag, startPoint x: 512, startPoint y: 110, endPoint x: 445, endPoint y: 115, distance: 66.6
click at [512, 110] on icon at bounding box center [509, 111] width 5 height 5
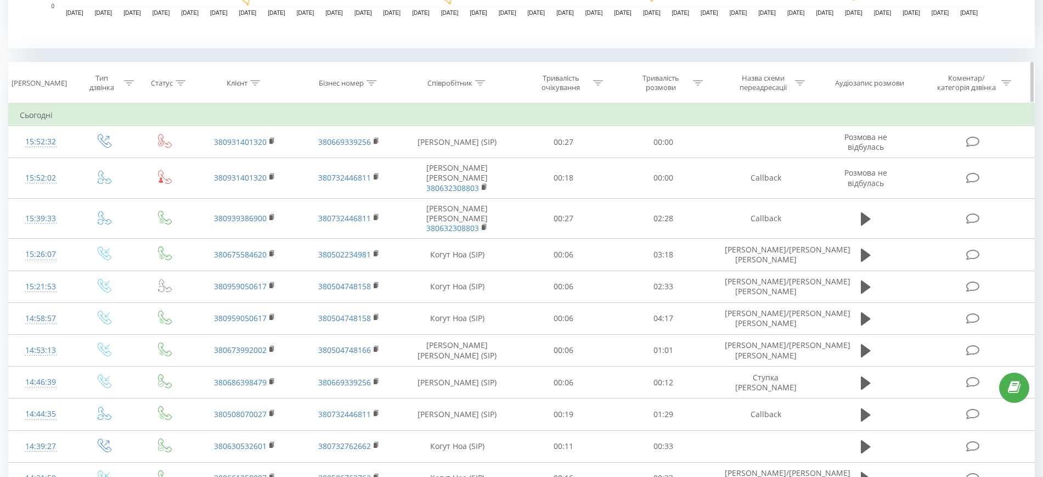
click at [354, 83] on div "Бізнес номер" at bounding box center [341, 82] width 45 height 9
click at [354, 153] on input "text" at bounding box center [349, 161] width 97 height 19
paste input "380732762662"
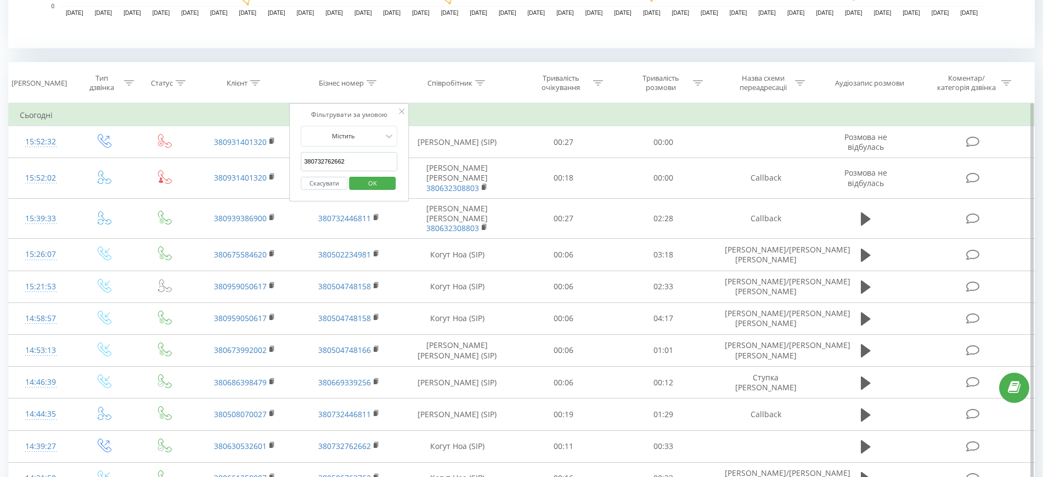
type input "380732762662"
click at [378, 179] on span "OK" at bounding box center [372, 182] width 31 height 17
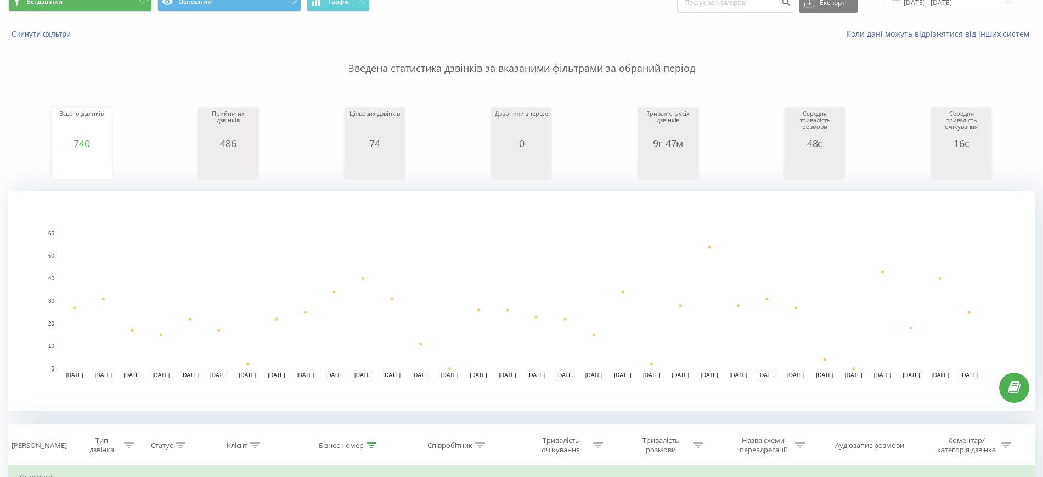
scroll to position [16, 0]
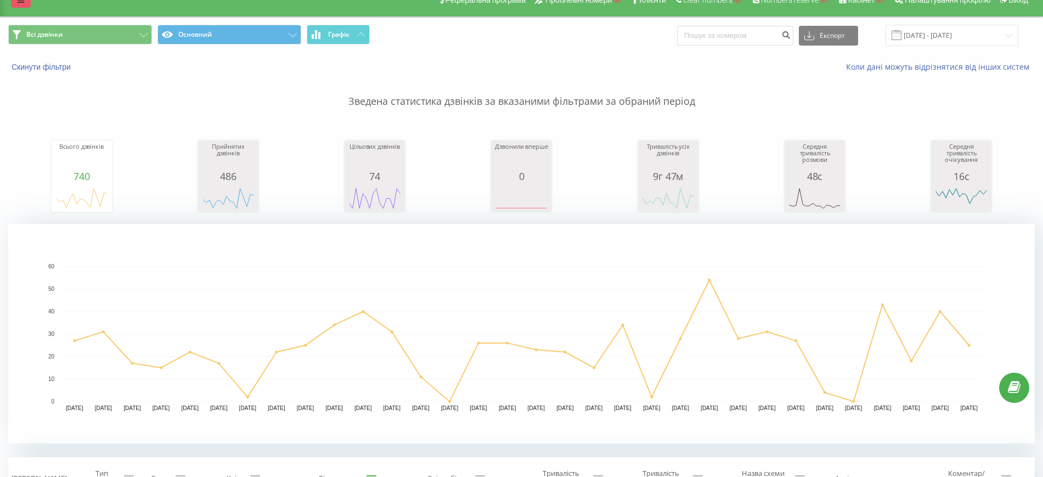
click at [21, 5] on link at bounding box center [21, -1] width 20 height 15
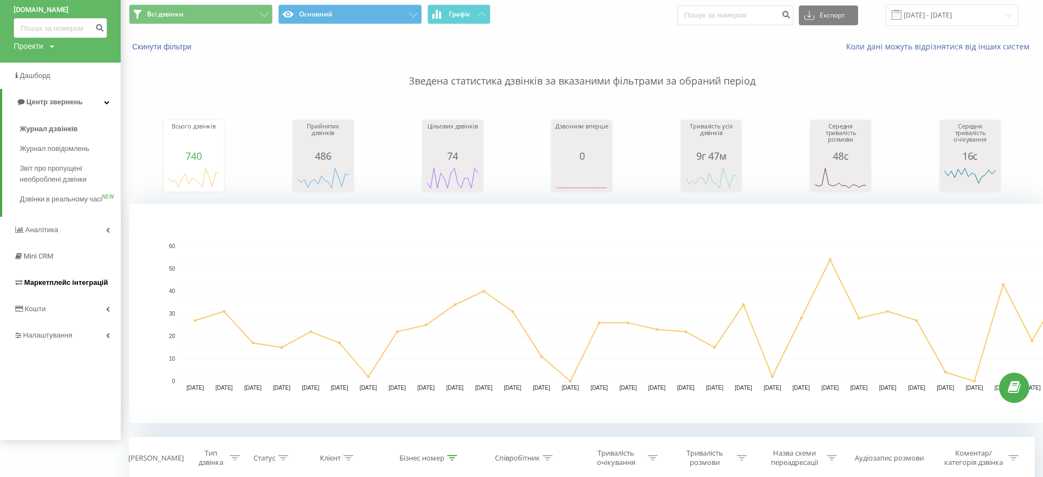
scroll to position [69, 0]
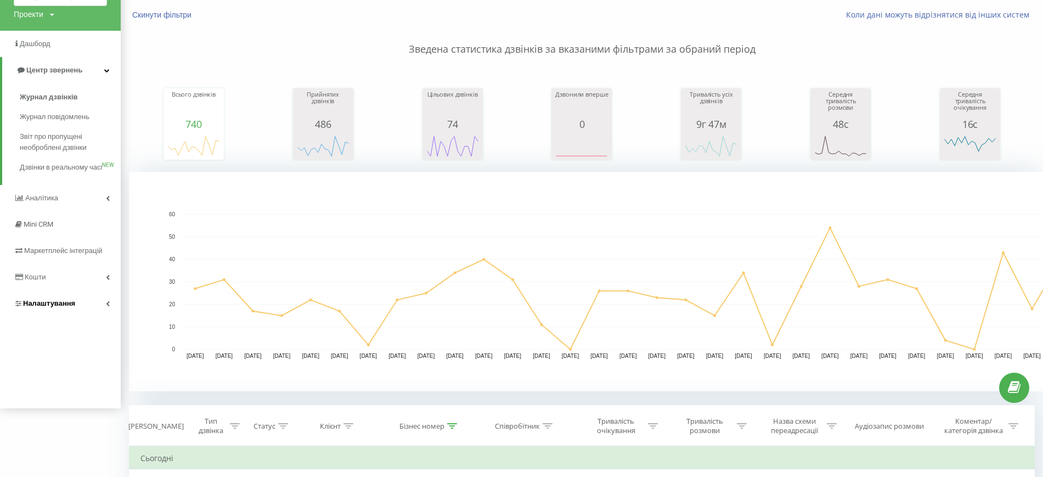
click at [57, 316] on link "Налаштування" at bounding box center [60, 303] width 121 height 26
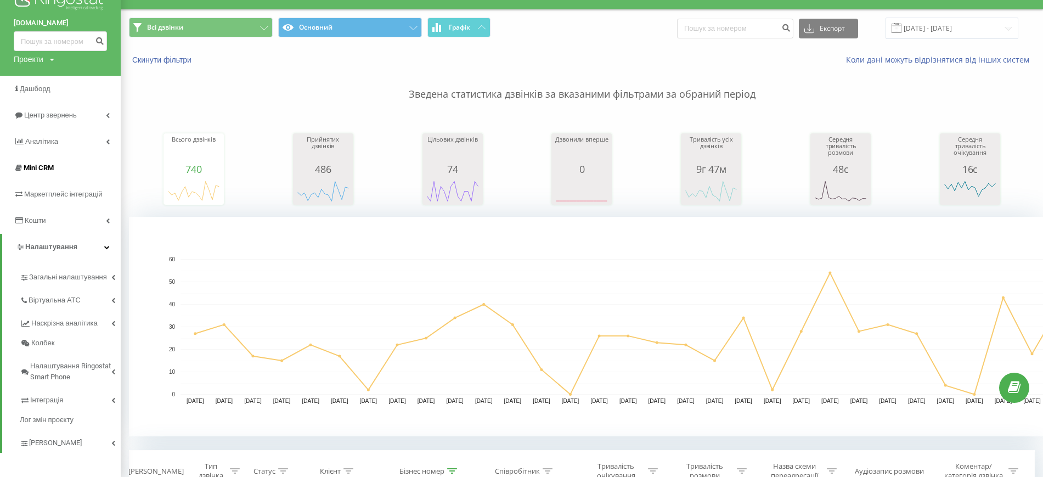
scroll to position [0, 0]
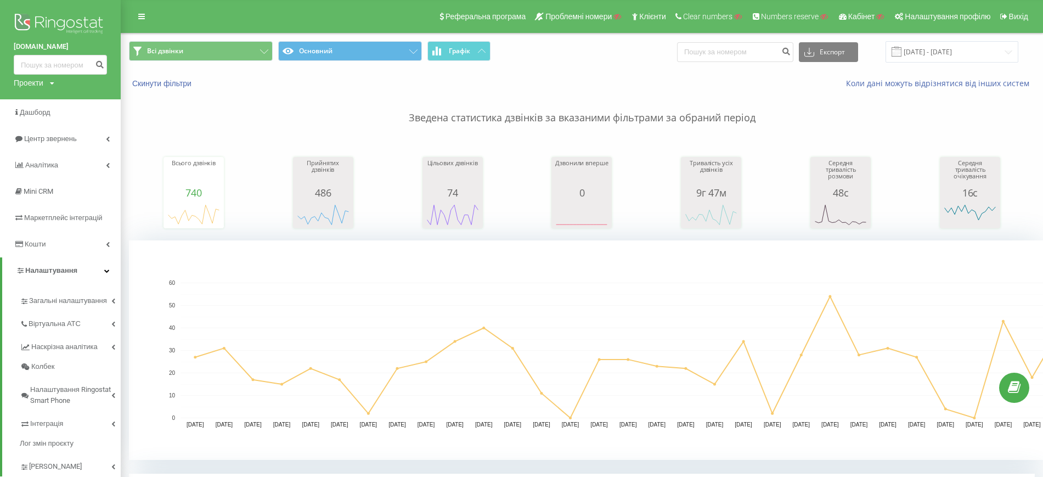
click at [364, 126] on div "Зведена статистика дзвінків за вказаними фільтрами за обраний період Всього дзв…" at bounding box center [581, 274] width 905 height 371
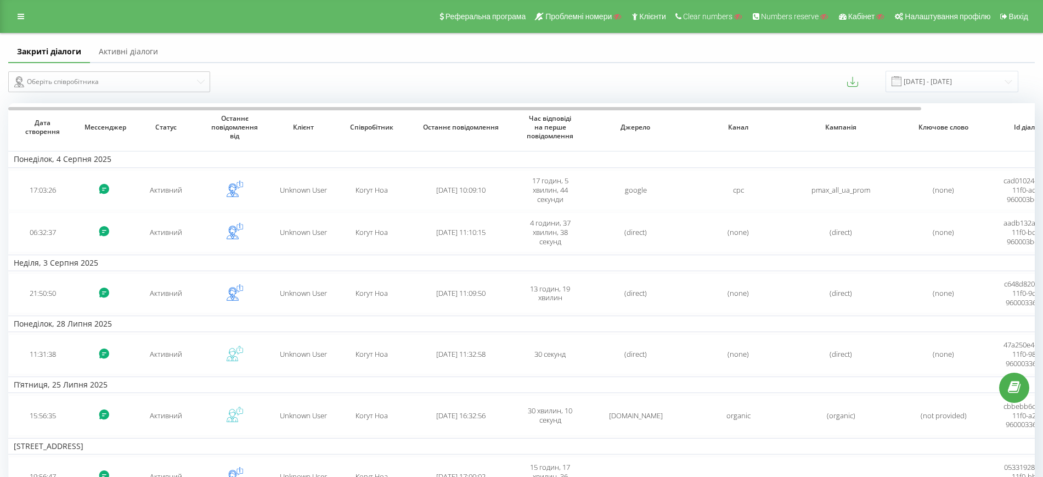
click at [12, 8] on div "Реферальна програма Проблемні номери Клієнти Clear numbers Numbers reserve Кабі…" at bounding box center [521, 16] width 1043 height 33
click at [16, 12] on link at bounding box center [21, 16] width 20 height 15
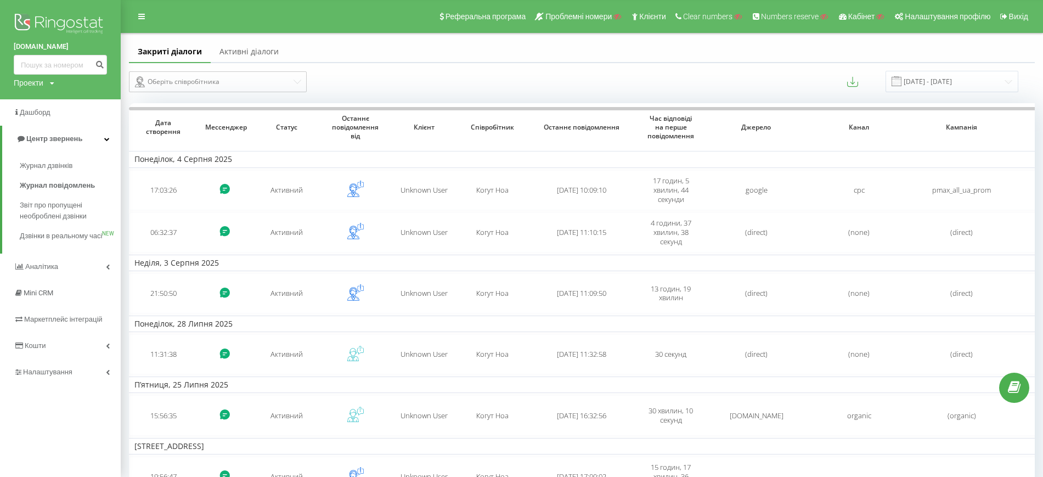
click at [42, 83] on div "Проекти" at bounding box center [29, 82] width 30 height 11
click at [45, 103] on input "text" at bounding box center [44, 100] width 55 height 16
paste input "[DOMAIN_NAME]"
type input "[DOMAIN_NAME]"
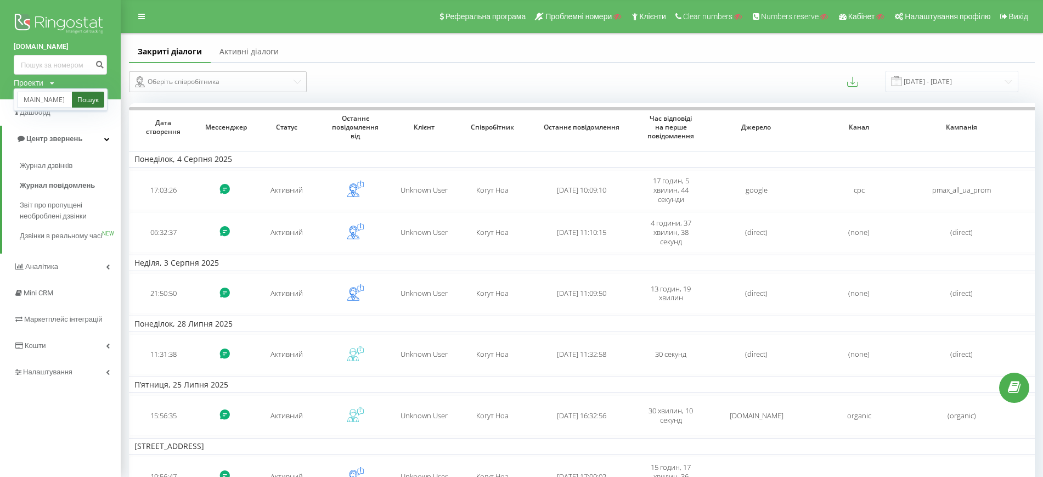
click at [85, 104] on link "Пошук" at bounding box center [88, 100] width 32 height 16
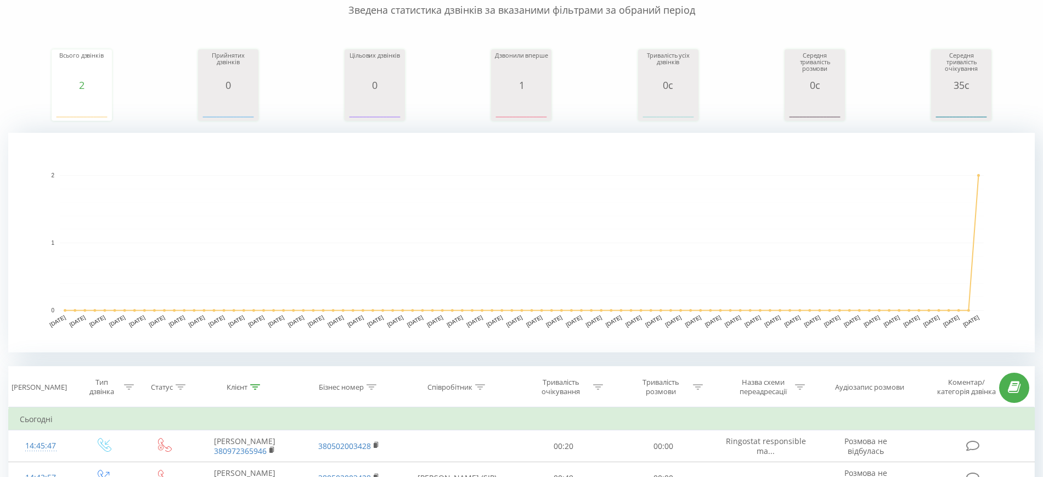
scroll to position [103, 0]
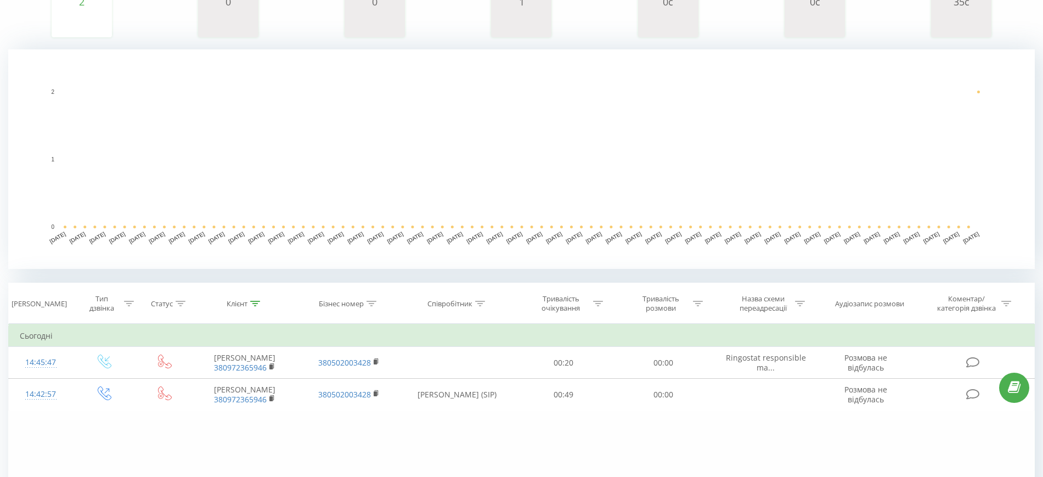
scroll to position [189, 0]
click at [262, 307] on div "Клієнт" at bounding box center [245, 305] width 104 height 9
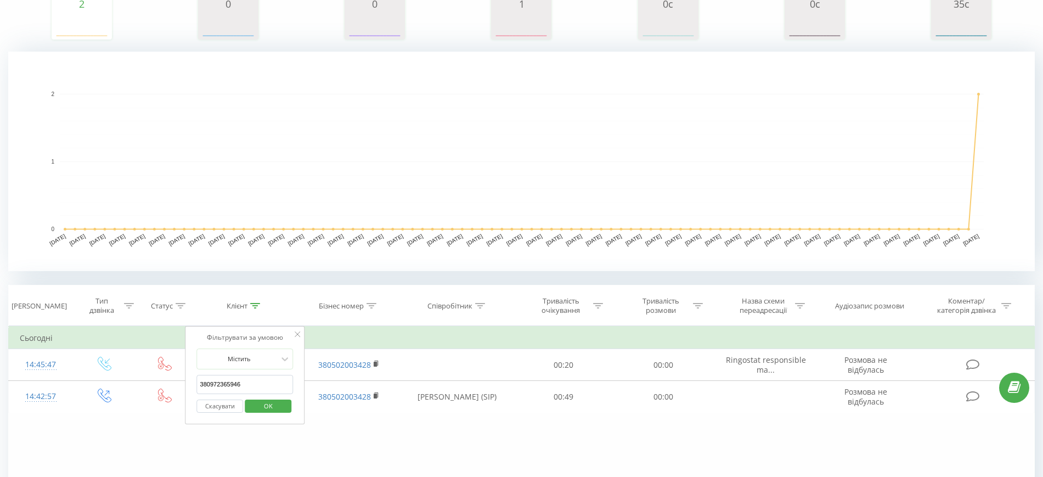
click at [225, 404] on button "Скасувати" at bounding box center [220, 406] width 47 height 14
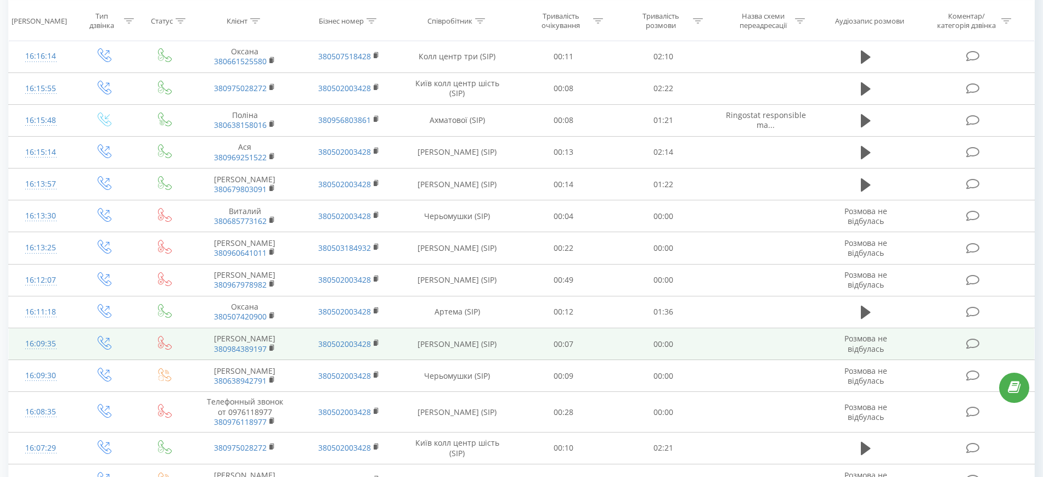
scroll to position [908, 0]
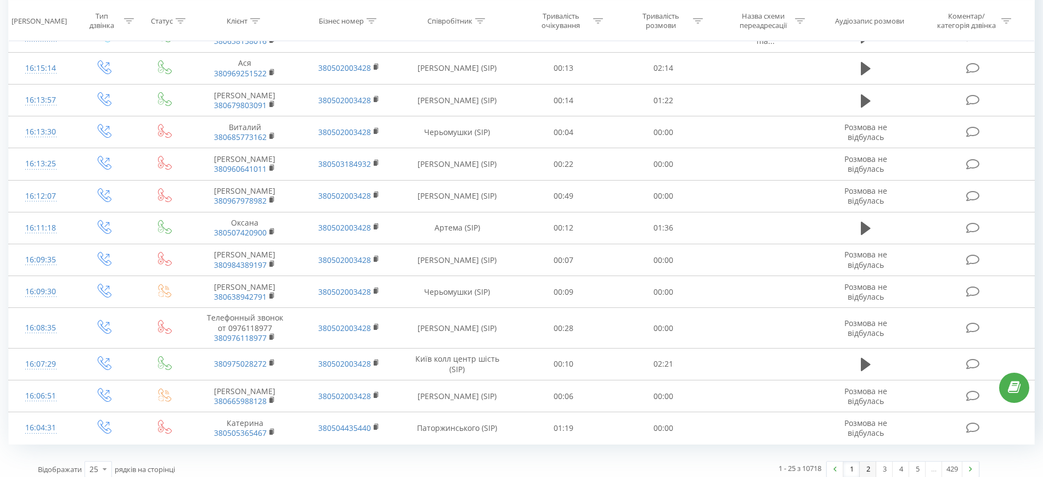
click at [862, 461] on link "2" at bounding box center [867, 468] width 16 height 15
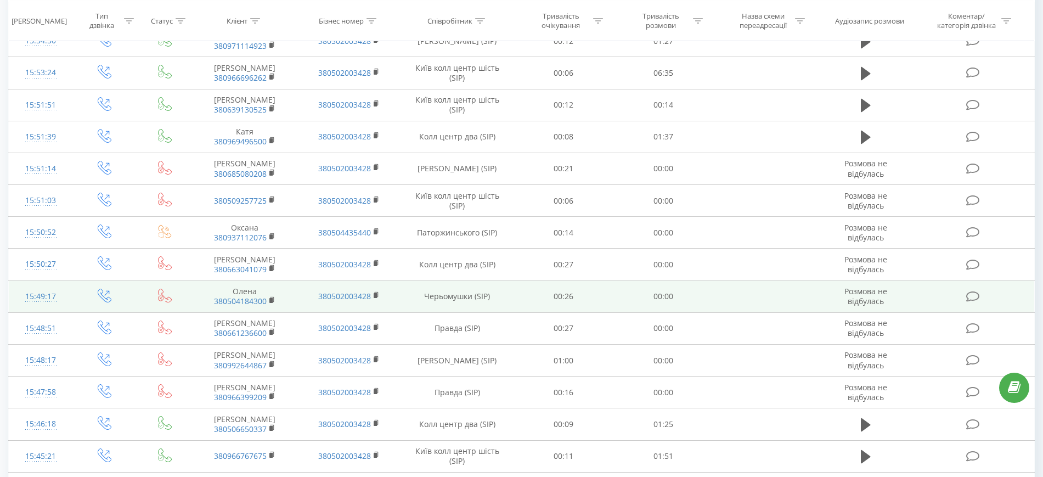
scroll to position [908, 0]
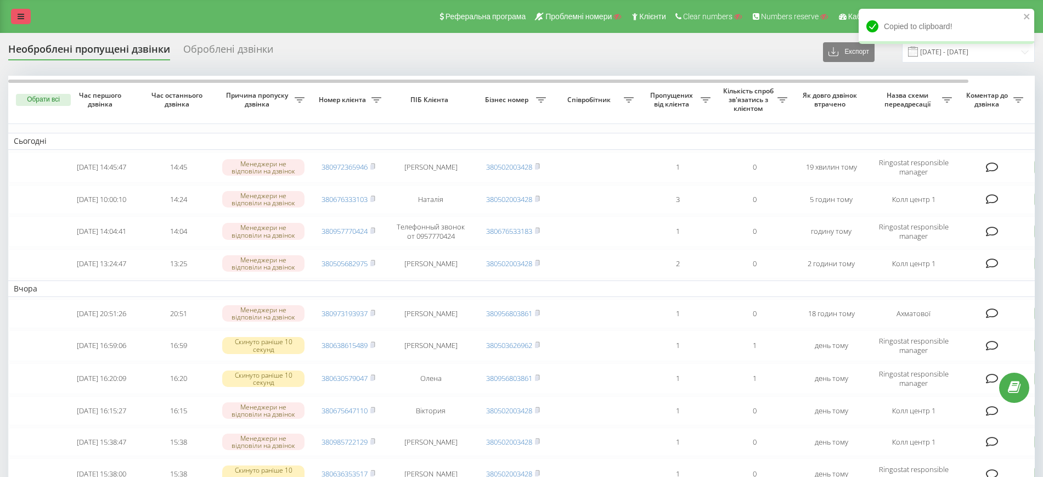
click at [18, 15] on div "Реферальна програма Проблемні номери Клієнти Clear numbers Numbers reserve Кабі…" at bounding box center [521, 16] width 1043 height 33
click at [18, 15] on icon at bounding box center [21, 17] width 7 height 8
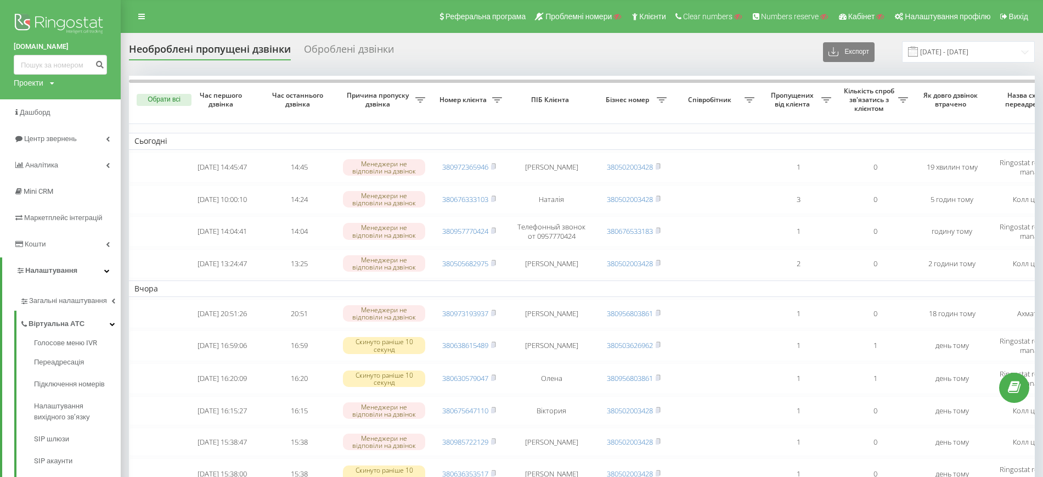
click at [24, 84] on div "Проекти" at bounding box center [29, 82] width 30 height 11
click at [39, 109] on div "Пошук" at bounding box center [61, 99] width 94 height 22
click at [46, 99] on input "text" at bounding box center [44, 100] width 55 height 16
paste input "profinstrument.in.ua"
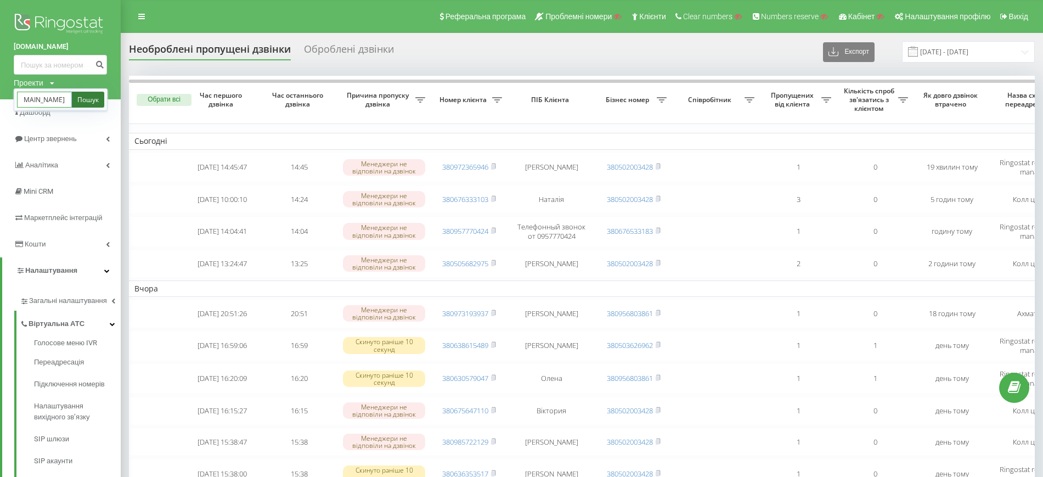
type input "profinstrument.in.ua"
click at [89, 100] on link "Пошук" at bounding box center [88, 100] width 32 height 16
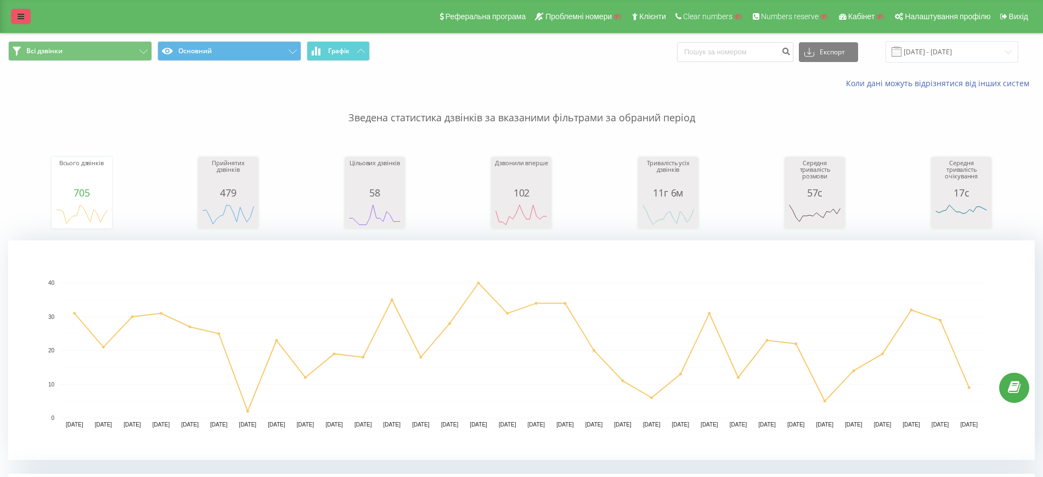
click at [20, 20] on icon at bounding box center [21, 17] width 7 height 8
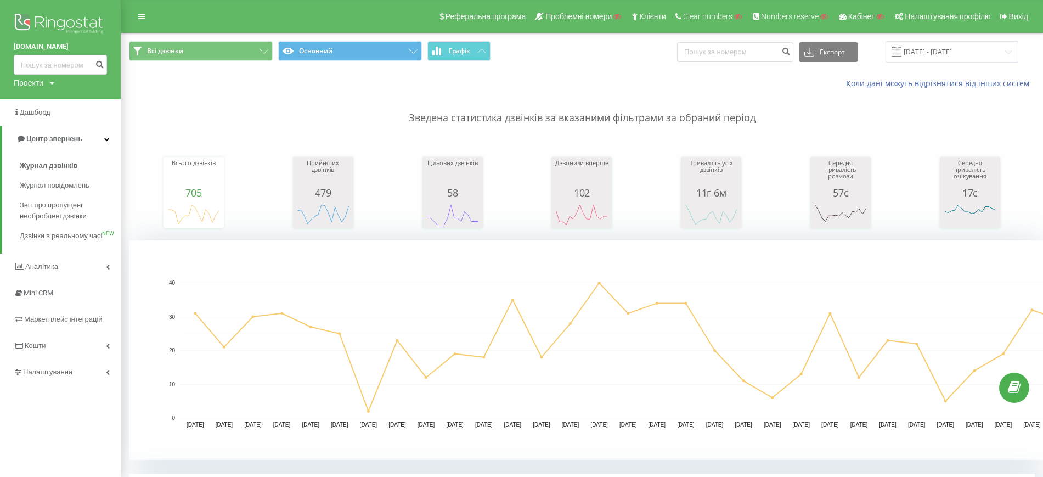
click at [32, 86] on div "Проекти" at bounding box center [29, 82] width 30 height 11
click at [37, 106] on input "text" at bounding box center [44, 100] width 55 height 16
paste input "[DOMAIN_NAME]"
type input "[DOMAIN_NAME]"
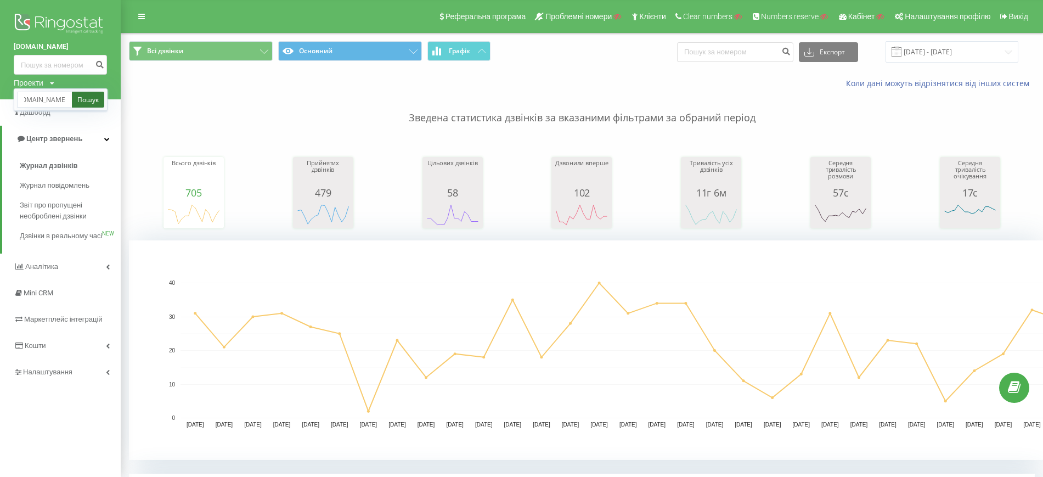
click at [82, 99] on link "Пошук" at bounding box center [88, 100] width 32 height 16
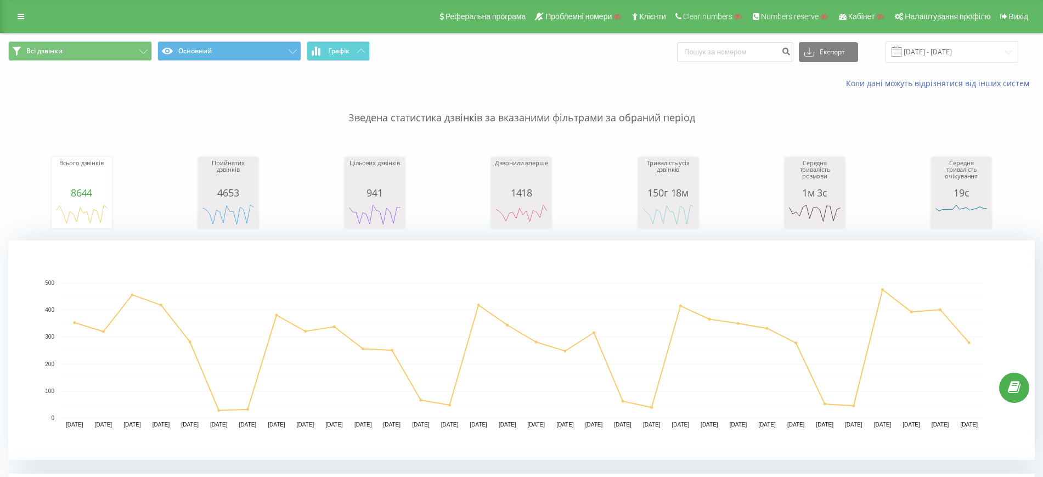
drag, startPoint x: 654, startPoint y: 115, endPoint x: 668, endPoint y: 120, distance: 14.9
click at [654, 115] on p "Зведена статистика дзвінків за вказаними фільтрами за обраний період" at bounding box center [521, 107] width 1026 height 36
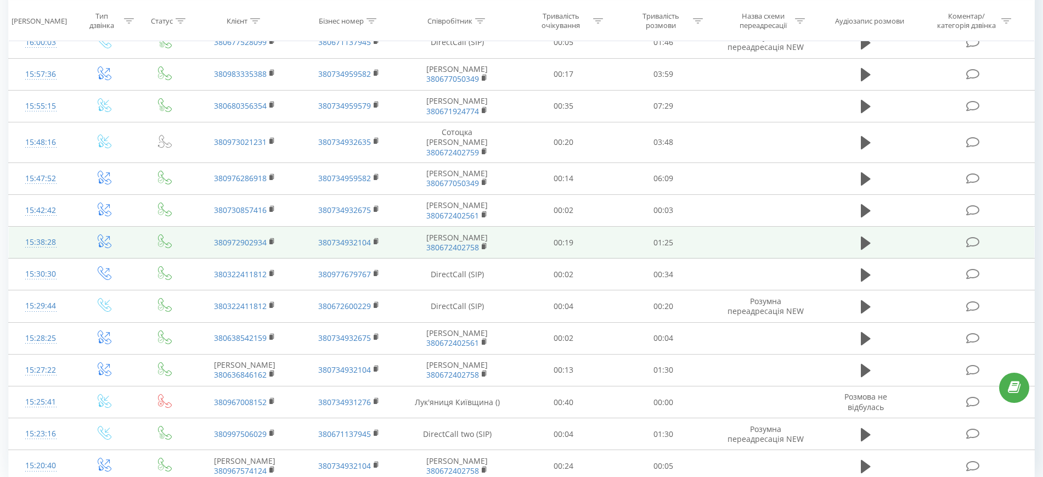
scroll to position [1002, 0]
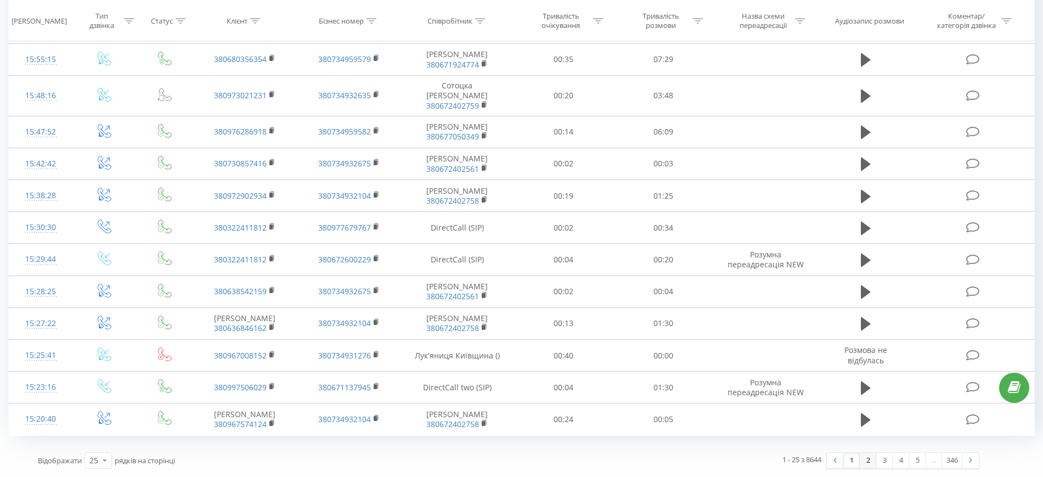
click at [869, 460] on link "2" at bounding box center [867, 459] width 16 height 15
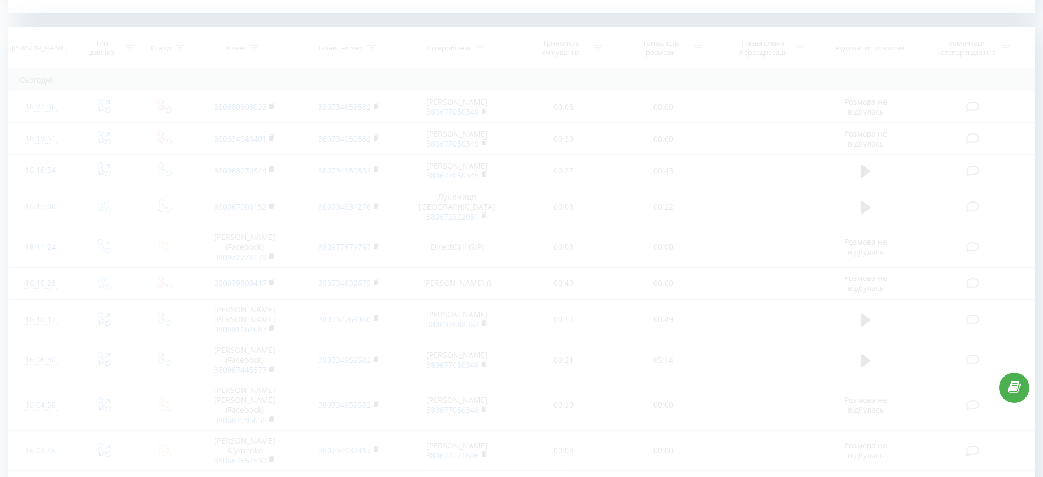
scroll to position [446, 0]
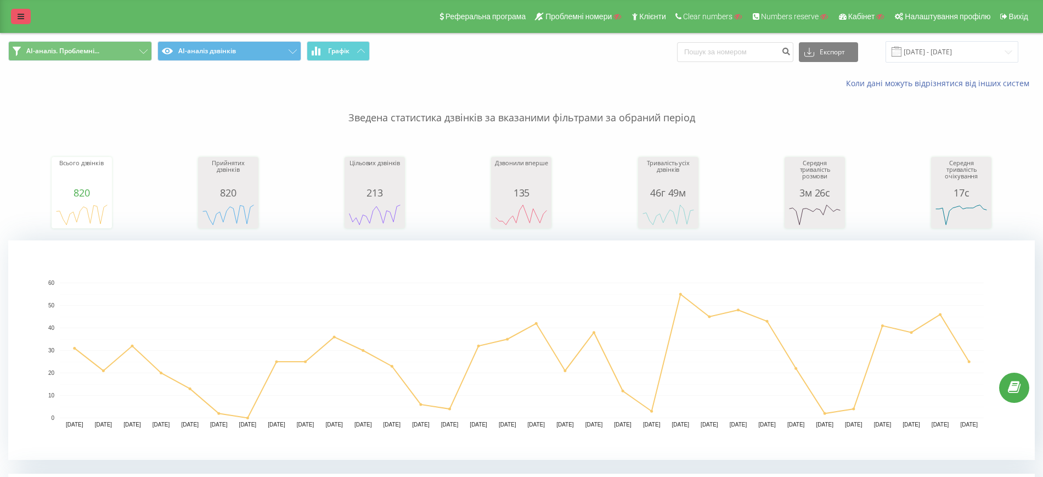
click at [21, 15] on icon at bounding box center [21, 17] width 7 height 8
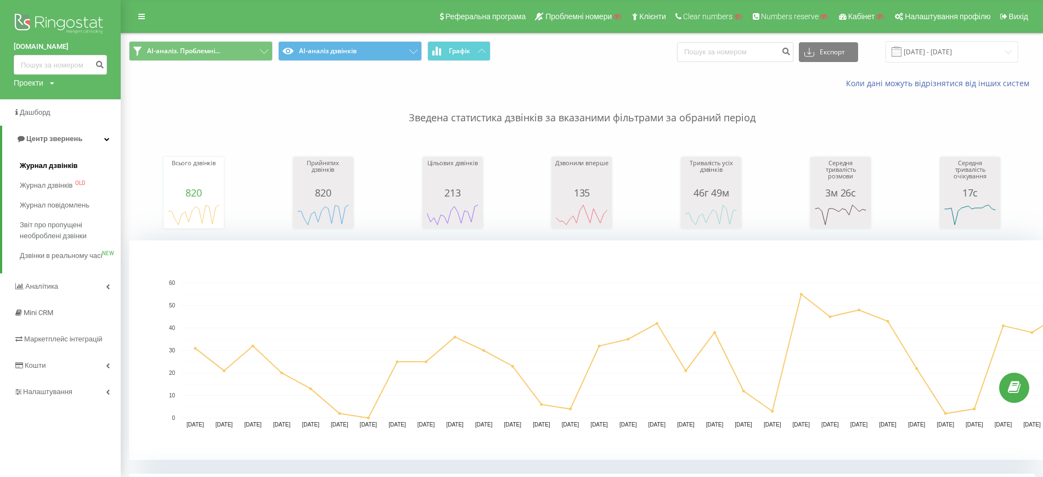
click at [64, 165] on span "Журнал дзвінків" at bounding box center [49, 165] width 58 height 11
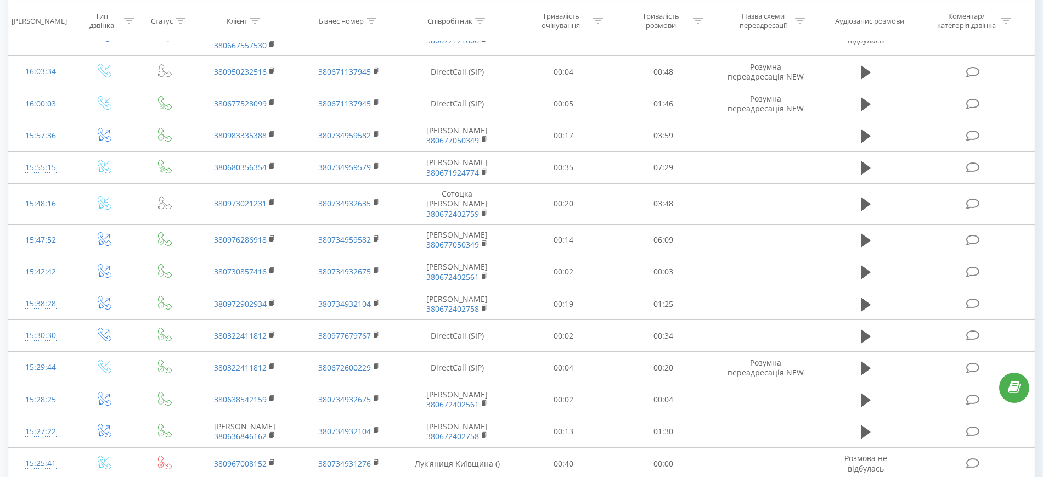
scroll to position [1002, 0]
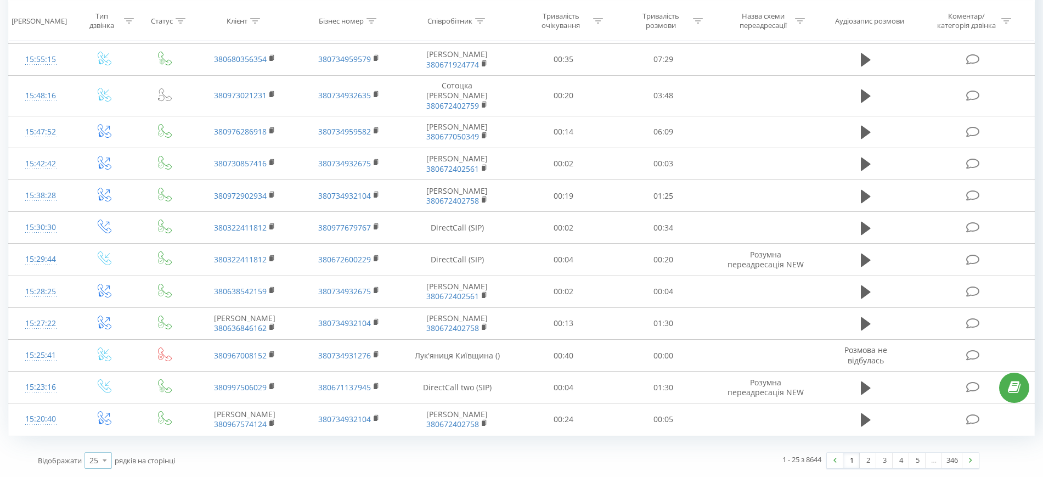
click at [104, 460] on icon at bounding box center [105, 459] width 16 height 21
click at [95, 443] on span "100" at bounding box center [95, 444] width 13 height 10
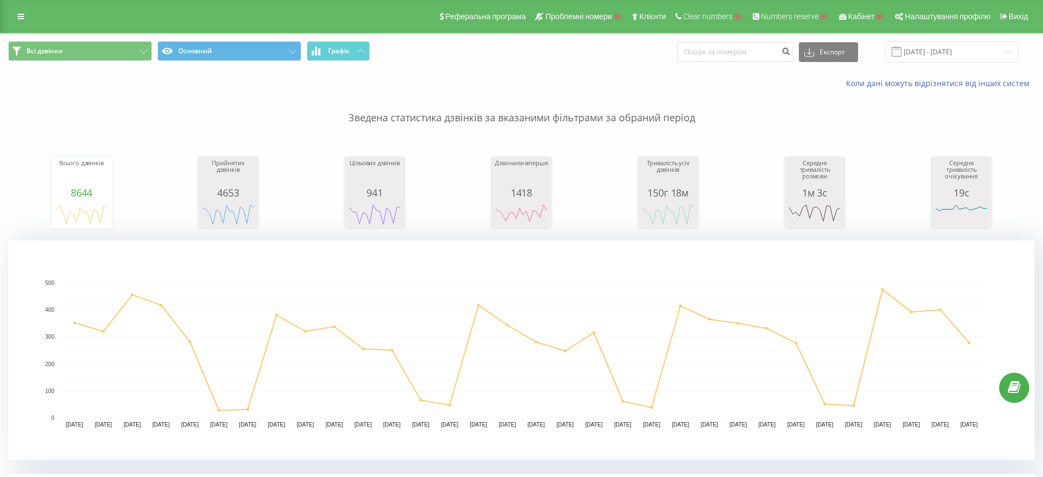
scroll to position [92, 0]
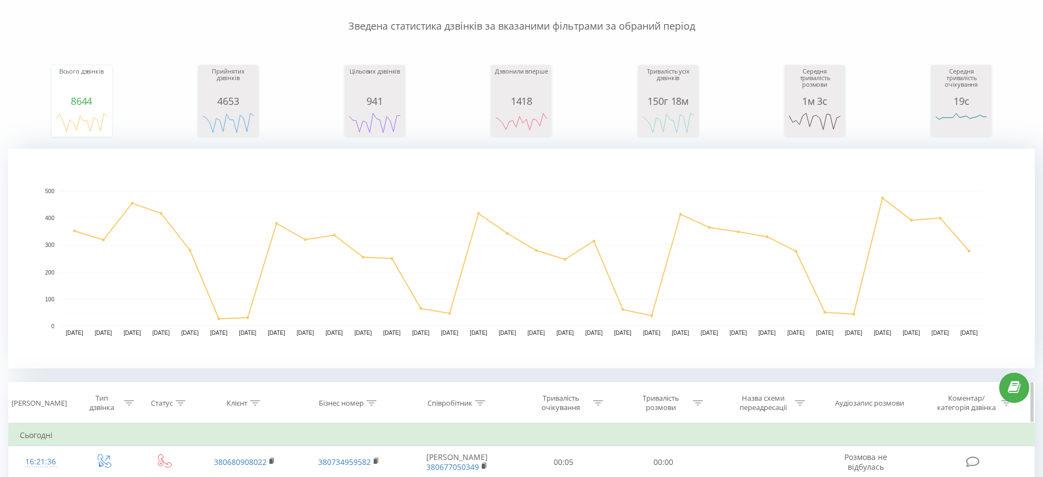
click at [859, 400] on div "Аудіозапис розмови" at bounding box center [869, 402] width 69 height 9
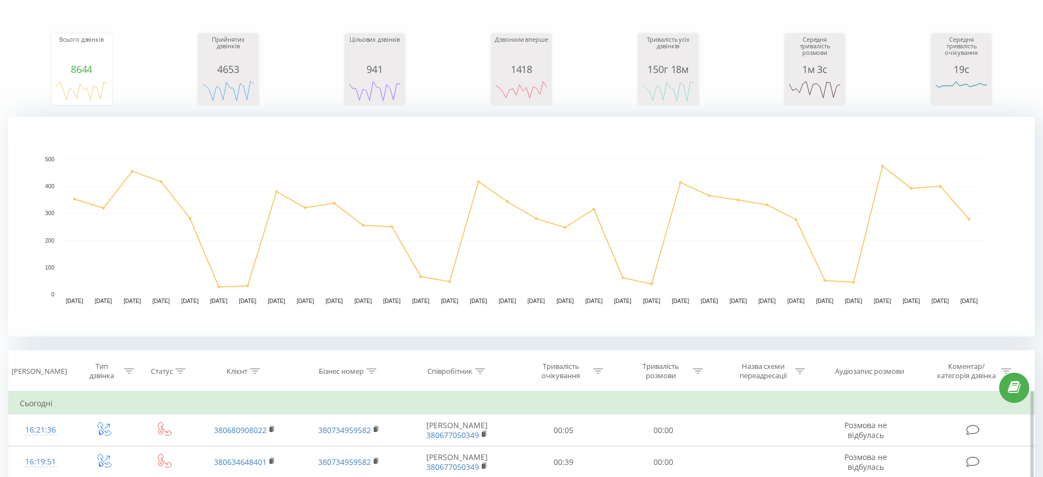
scroll to position [297, 0]
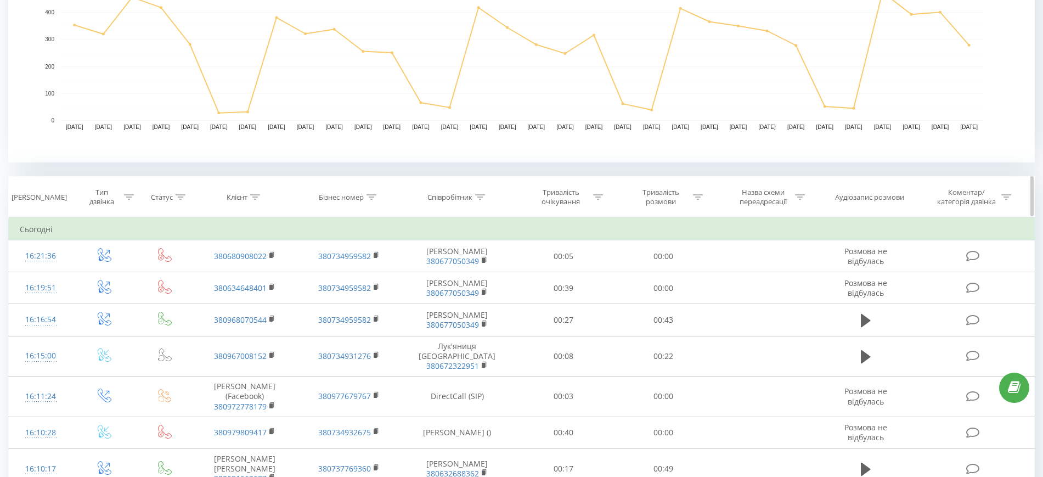
click at [375, 199] on div at bounding box center [371, 196] width 10 height 9
click at [355, 275] on input "text" at bounding box center [349, 275] width 97 height 19
paste input "380672405243"
type input "380672405243"
click at [370, 299] on span "OK" at bounding box center [372, 296] width 31 height 17
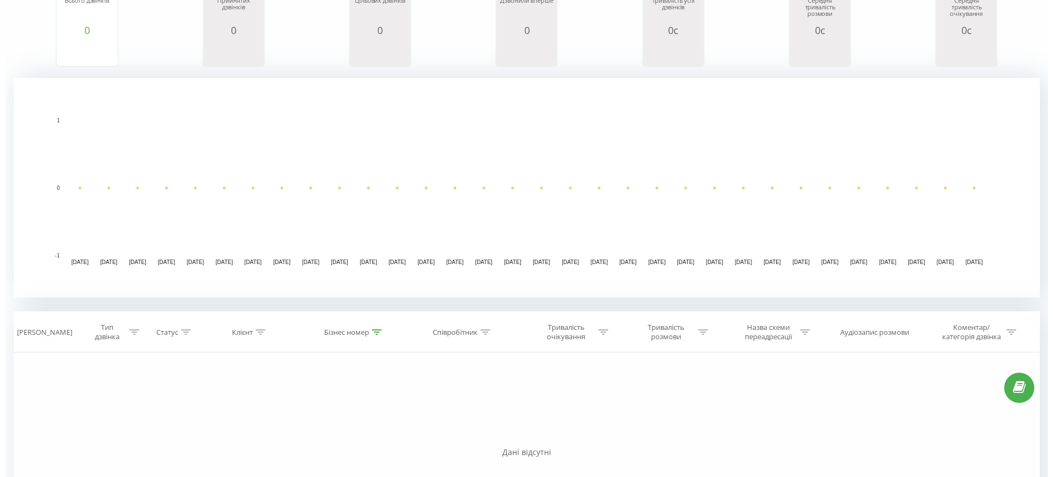
scroll to position [20, 0]
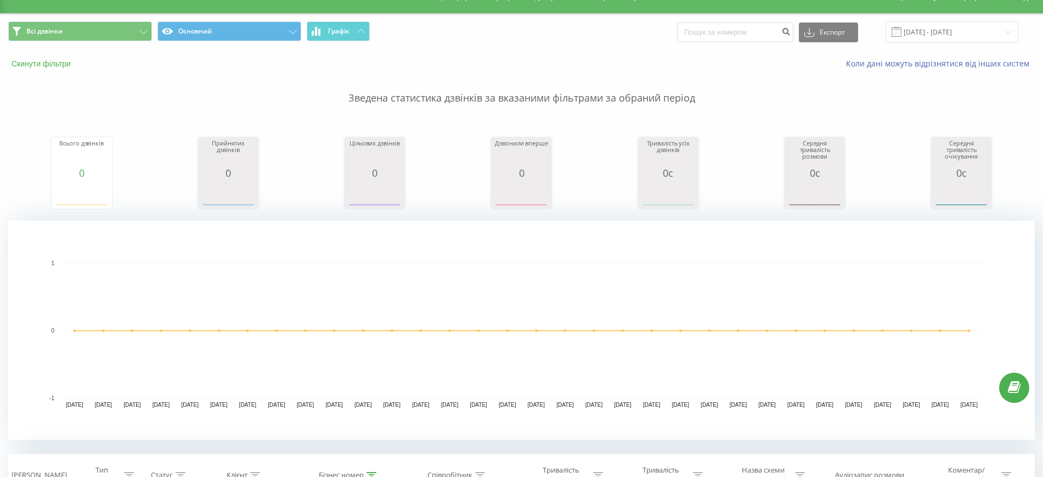
click at [67, 68] on button "Скинути фільтри" at bounding box center [42, 64] width 68 height 10
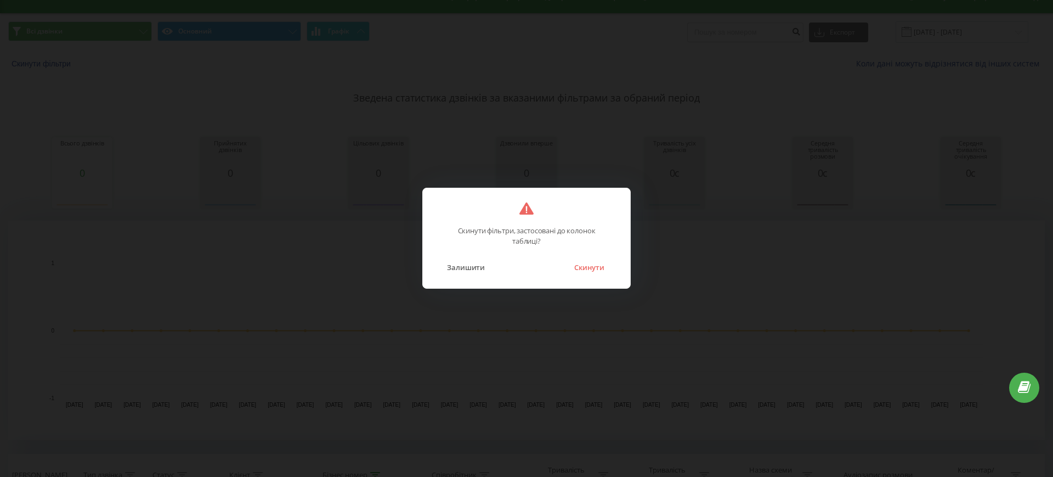
click at [611, 270] on div "Залишити Скинути" at bounding box center [526, 260] width 185 height 28
click at [597, 268] on button "Скинути" at bounding box center [589, 267] width 41 height 14
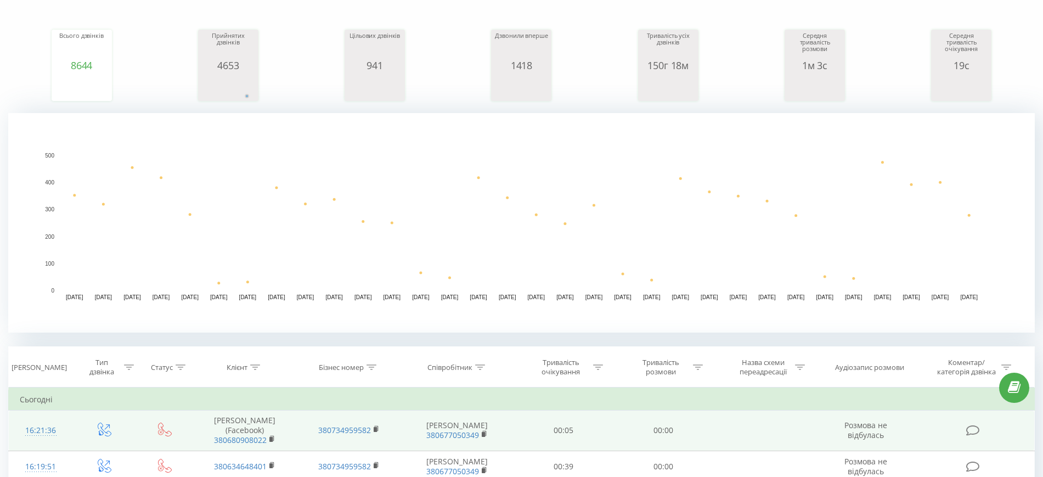
scroll to position [206, 0]
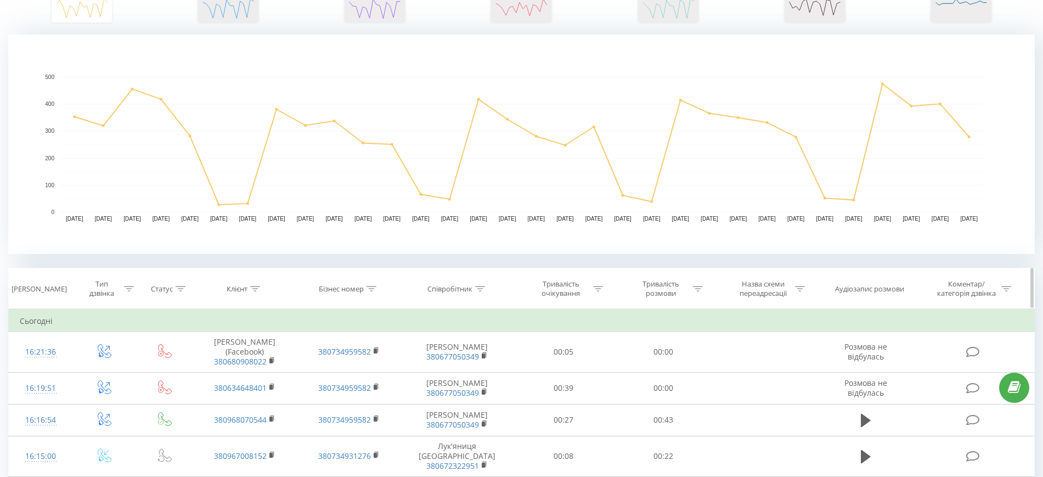
click at [367, 286] on icon at bounding box center [371, 288] width 10 height 5
click at [363, 363] on input "text" at bounding box center [349, 367] width 97 height 19
paste input "380672405243"
type input "380672405243"
click at [368, 382] on span "OK" at bounding box center [372, 388] width 31 height 17
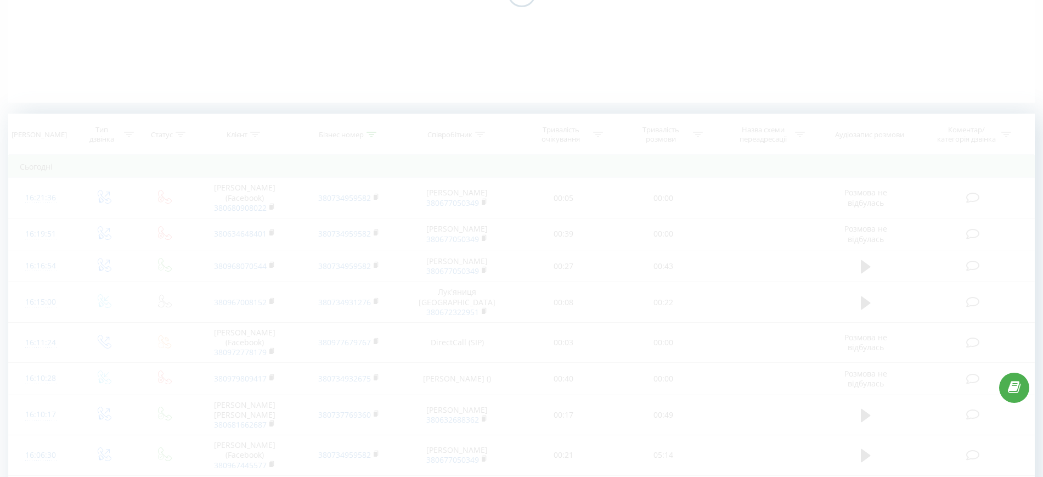
scroll to position [140, 0]
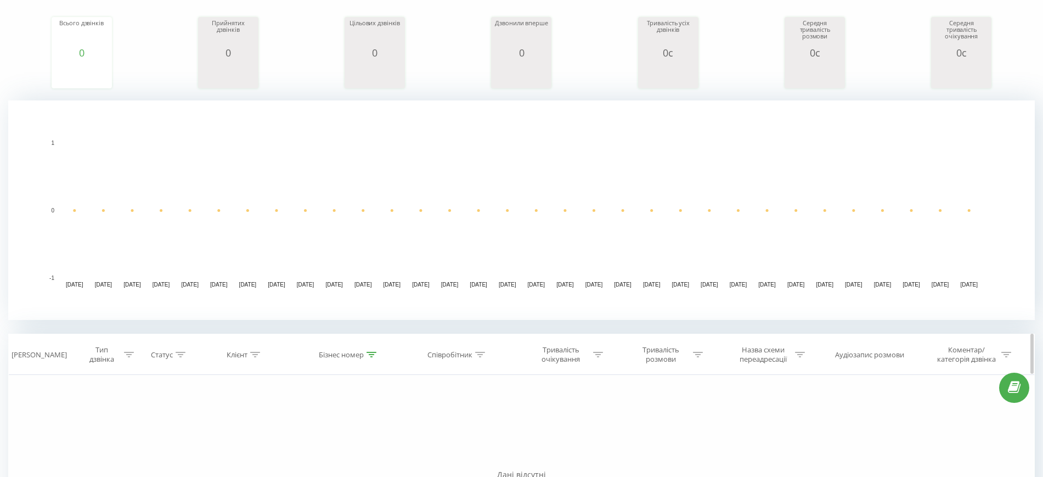
click at [368, 357] on div at bounding box center [371, 354] width 10 height 9
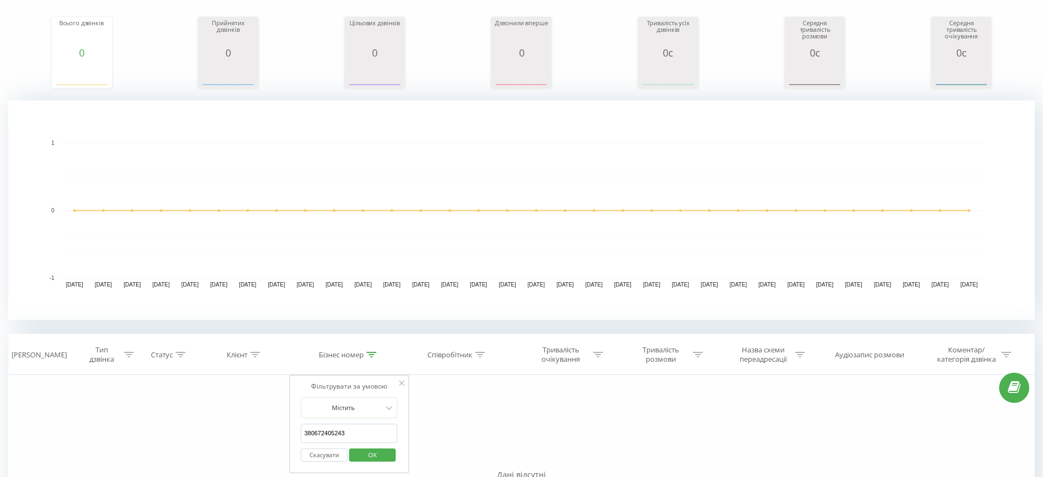
drag, startPoint x: 322, startPoint y: 449, endPoint x: 328, endPoint y: 437, distance: 13.3
click at [323, 449] on button "Скасувати" at bounding box center [324, 455] width 47 height 14
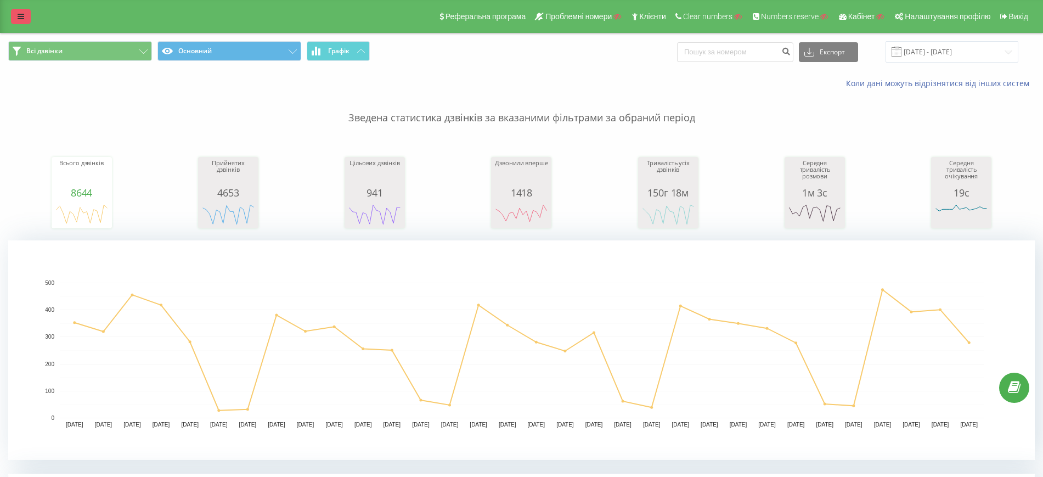
click at [15, 10] on link at bounding box center [21, 16] width 20 height 15
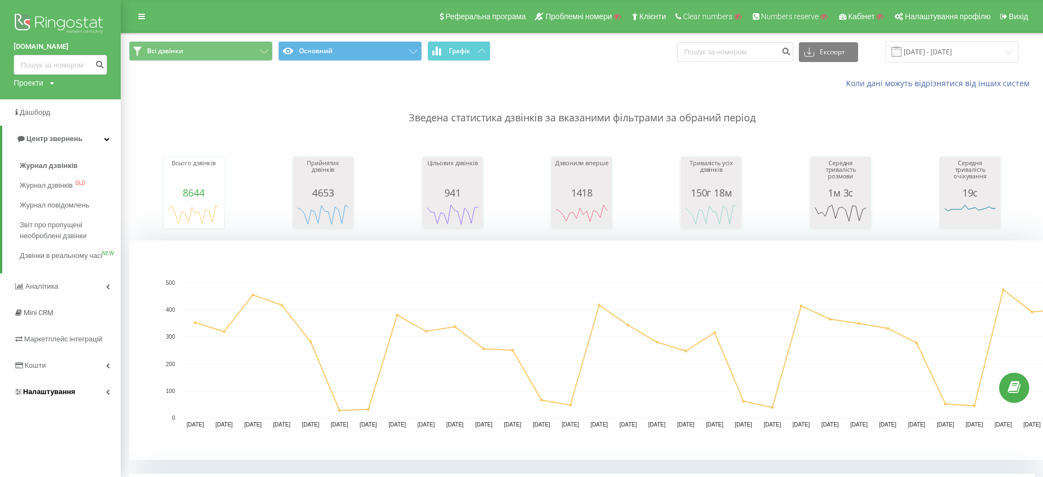
click at [52, 395] on span "Налаштування" at bounding box center [49, 391] width 52 height 8
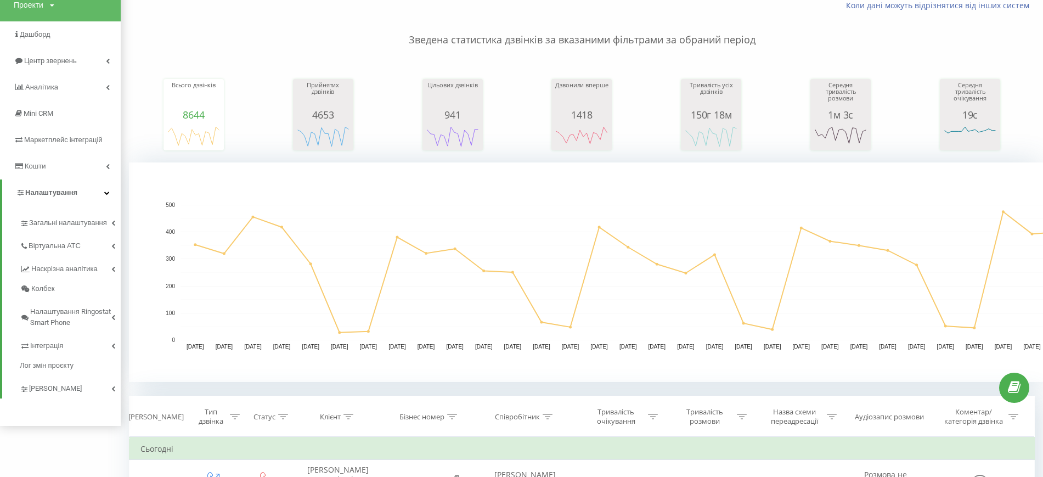
scroll to position [137, 0]
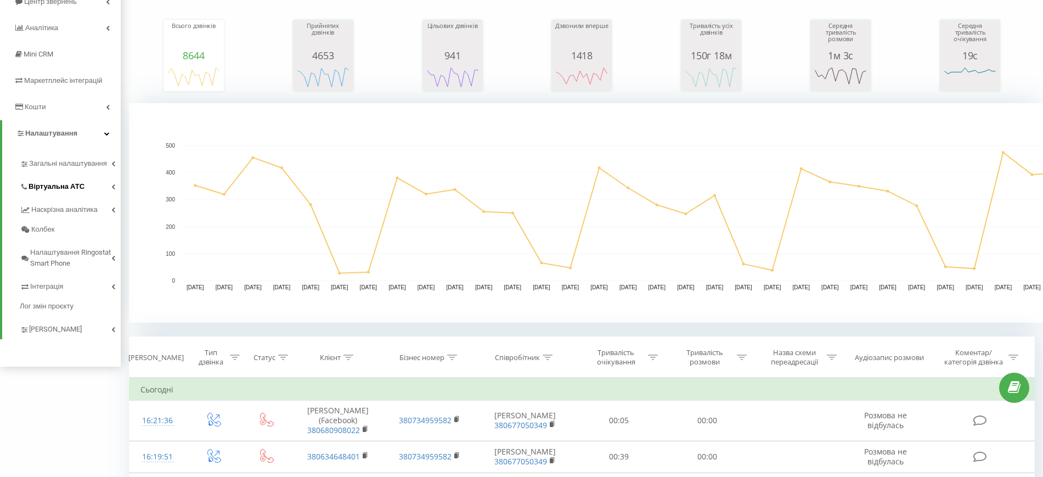
click at [84, 185] on link "Віртуальна АТС" at bounding box center [70, 184] width 101 height 23
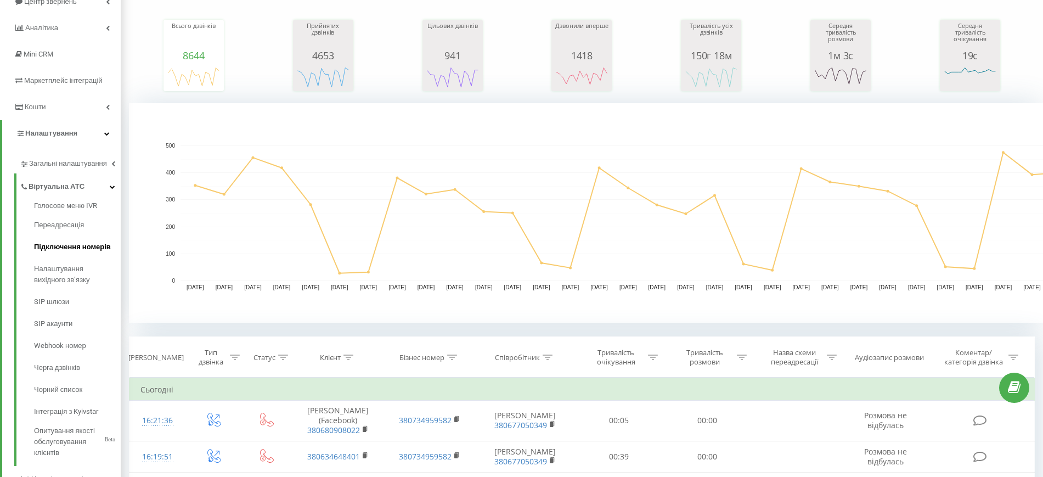
click at [64, 240] on link "Підключення номерів" at bounding box center [77, 247] width 87 height 22
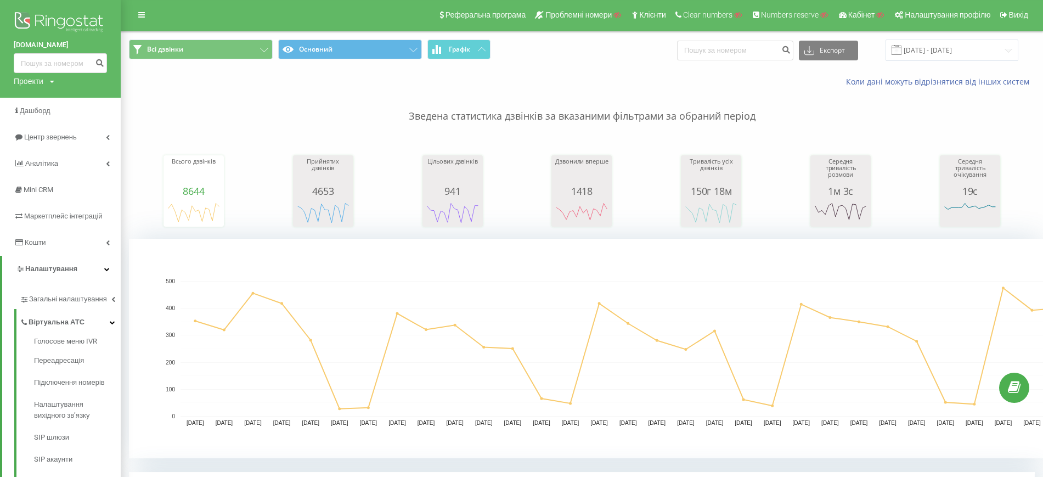
scroll to position [0, 0]
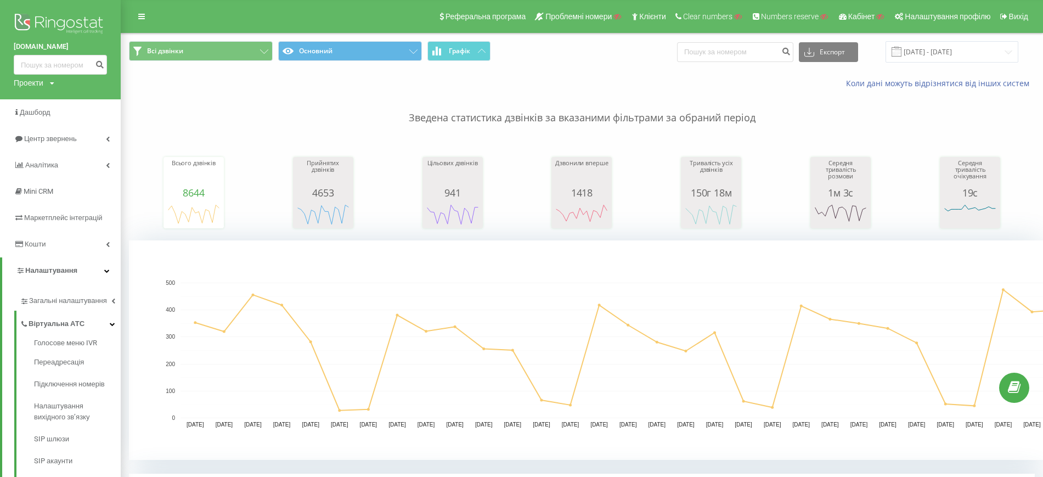
click at [30, 86] on div "Проекти" at bounding box center [29, 82] width 30 height 11
click at [59, 103] on input "text" at bounding box center [44, 100] width 55 height 16
paste input "o2-residence.com.ua"
type input "o2-residence.com.ua"
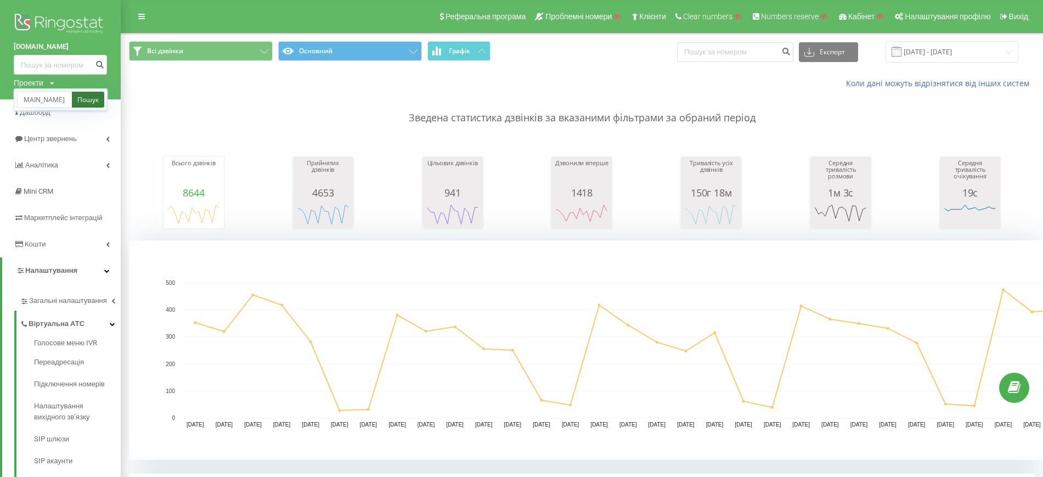
click at [80, 103] on link "Пошук" at bounding box center [88, 100] width 32 height 16
